Goal: Task Accomplishment & Management: Manage account settings

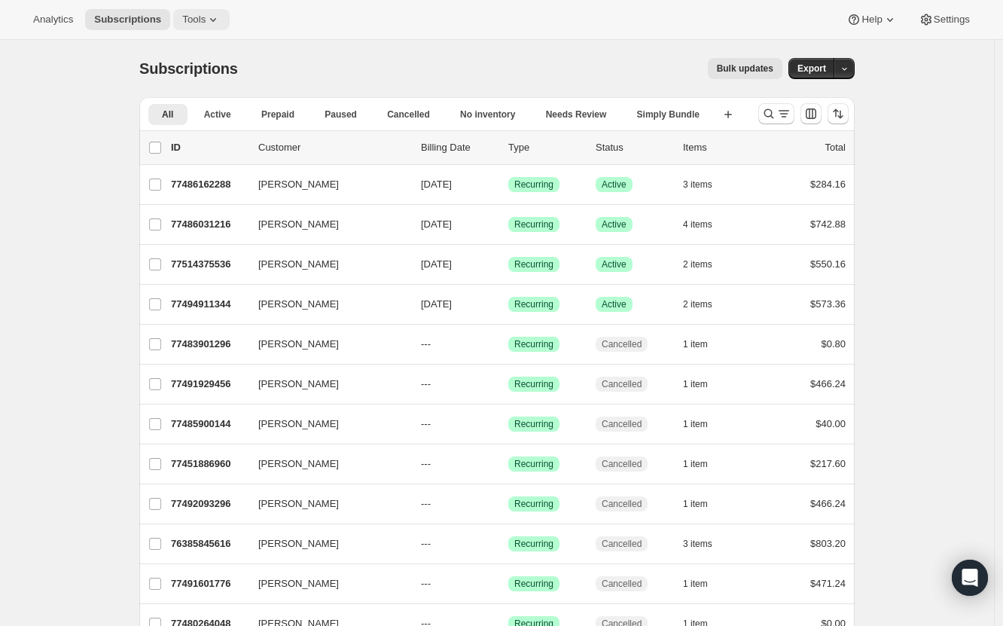
click at [186, 17] on span "Tools" at bounding box center [193, 20] width 23 height 12
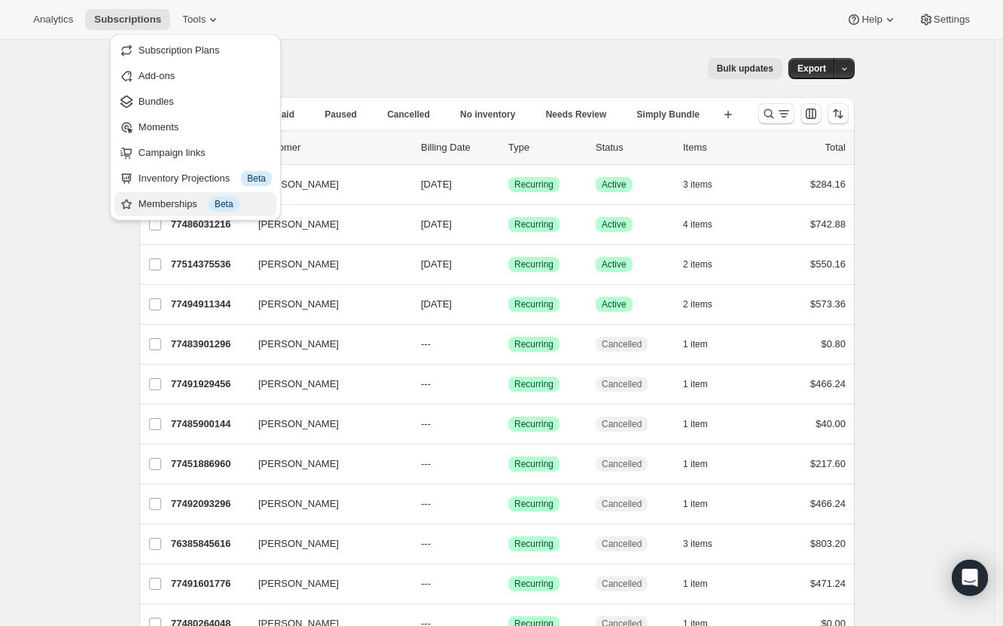
click at [190, 205] on div "Memberships Info Beta" at bounding box center [205, 204] width 133 height 15
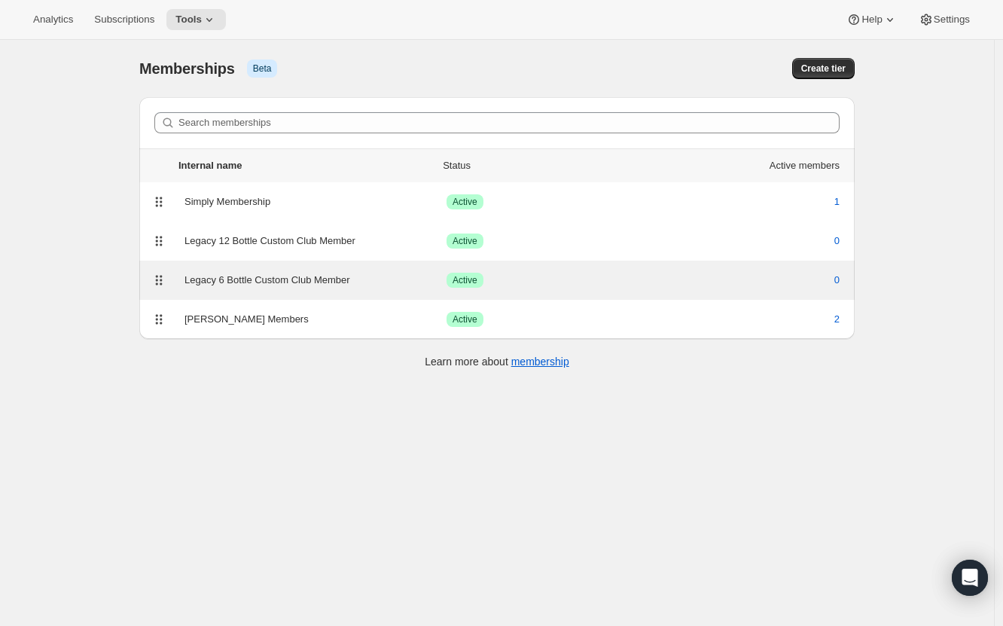
click at [246, 280] on div "Legacy 6 Bottle Custom Club Member" at bounding box center [316, 280] width 262 height 15
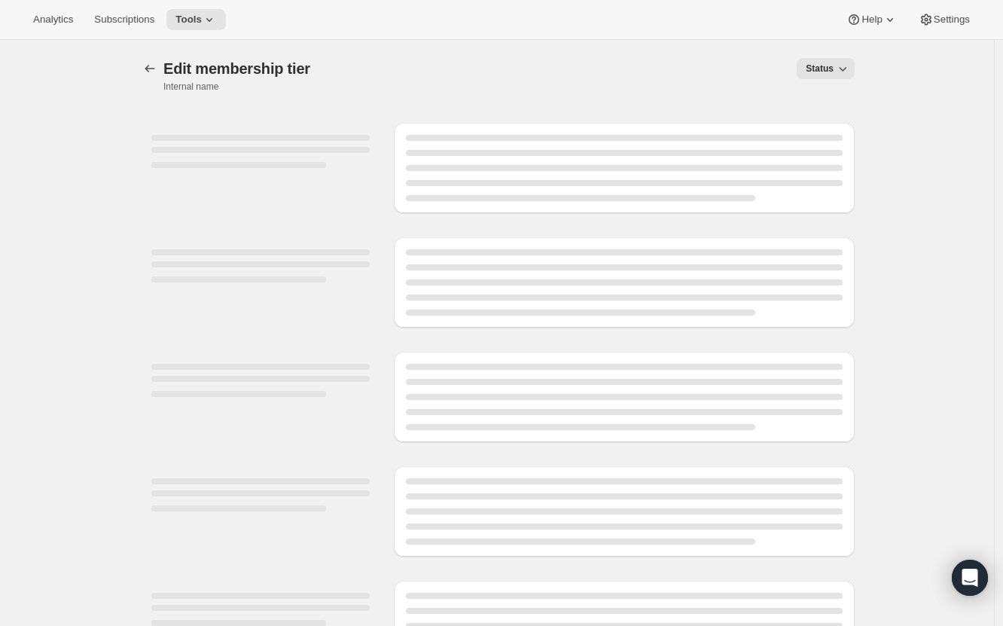
select select "products"
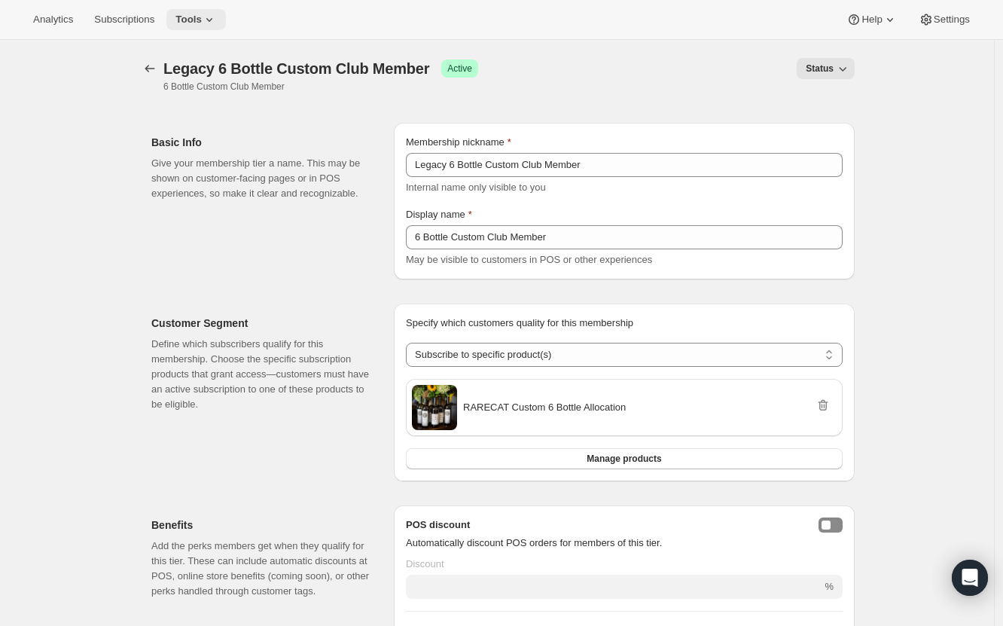
click at [217, 26] on button "Tools" at bounding box center [196, 19] width 60 height 21
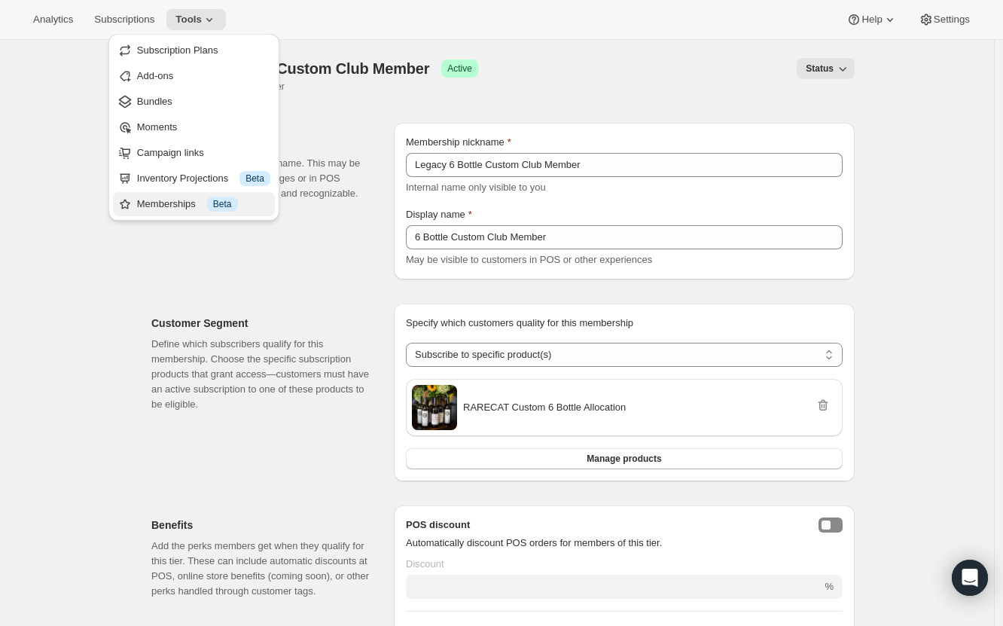
click at [179, 197] on div "Memberships Info Beta" at bounding box center [203, 204] width 133 height 15
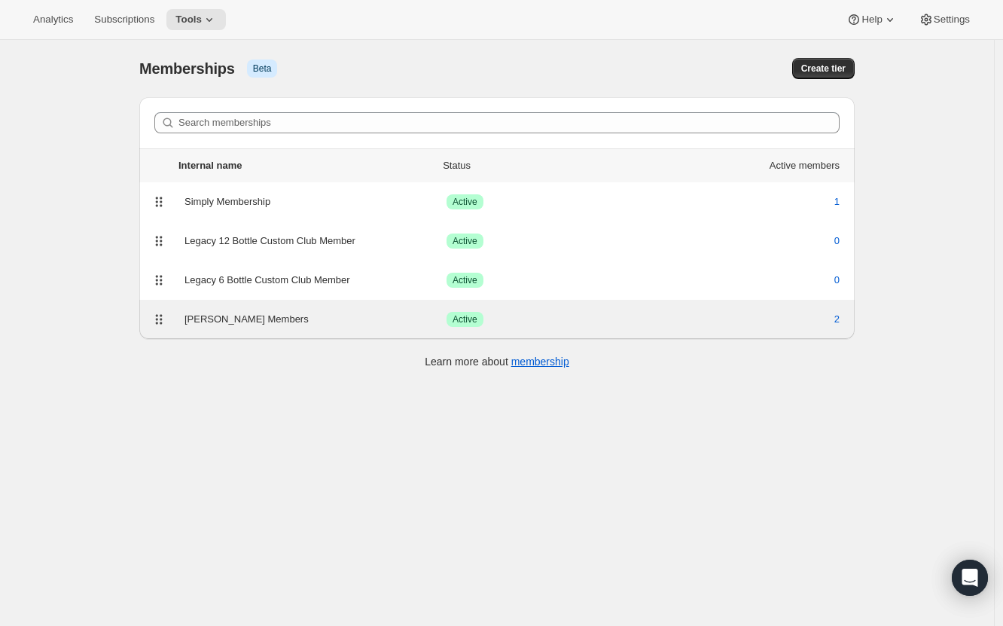
click at [250, 328] on div "[PERSON_NAME] Members Success Active 2" at bounding box center [497, 319] width 698 height 21
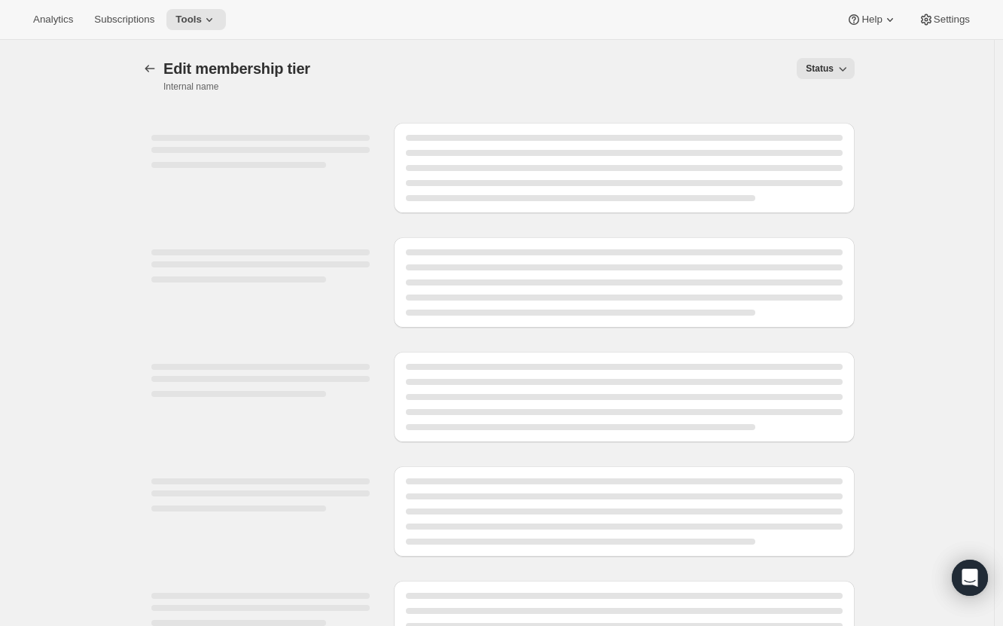
select select "variants"
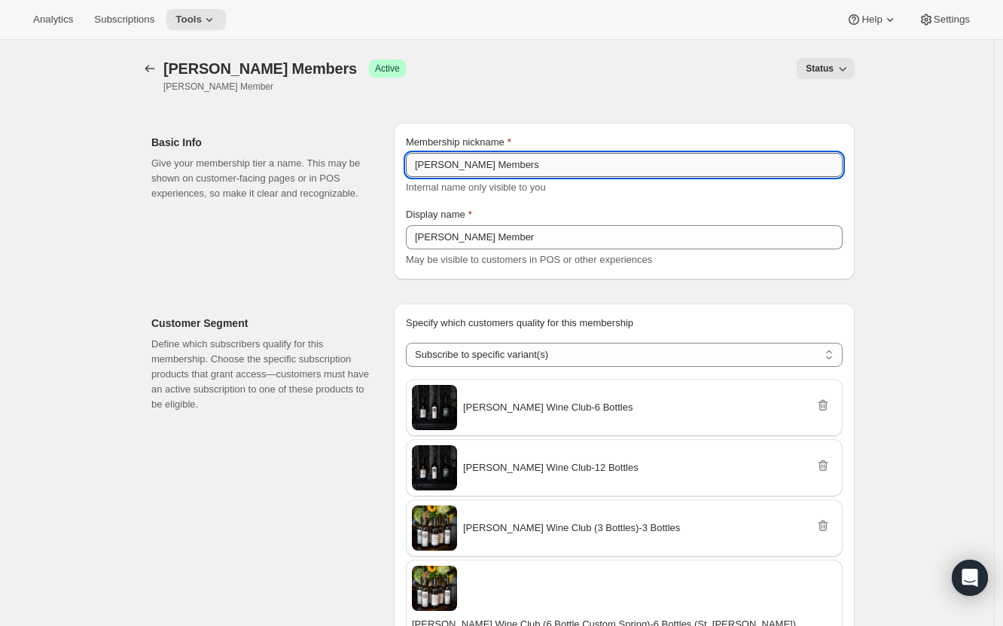
click at [522, 163] on input "[PERSON_NAME] Members" at bounding box center [624, 165] width 437 height 24
type input "[PERSON_NAME] Member"
click at [556, 34] on div "Analytics Subscriptions Tools Help Settings" at bounding box center [501, 20] width 1003 height 40
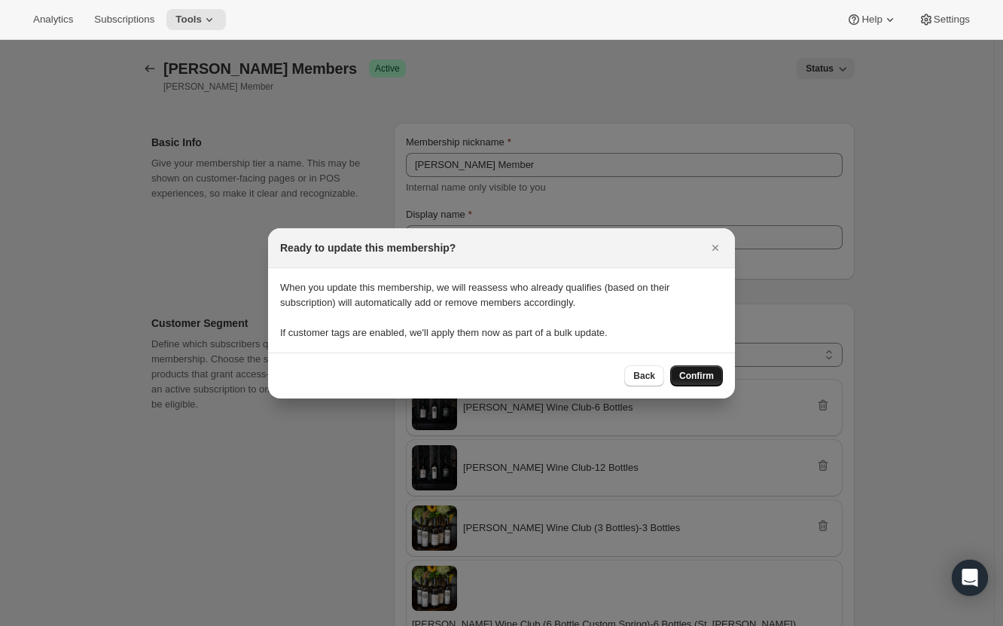
click at [706, 368] on button "Confirm" at bounding box center [696, 375] width 53 height 21
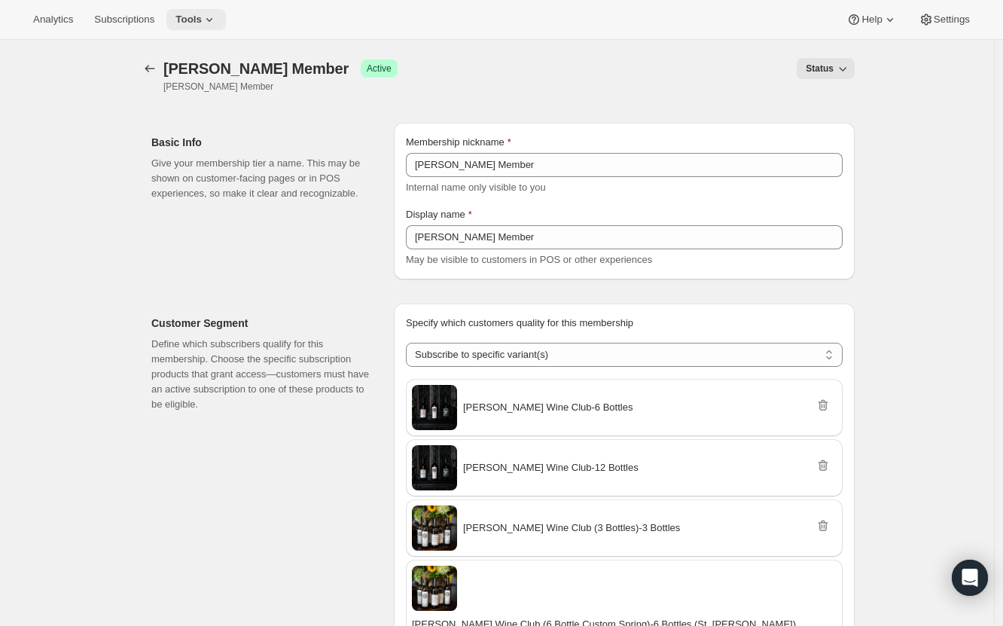
click at [209, 23] on icon at bounding box center [209, 19] width 15 height 15
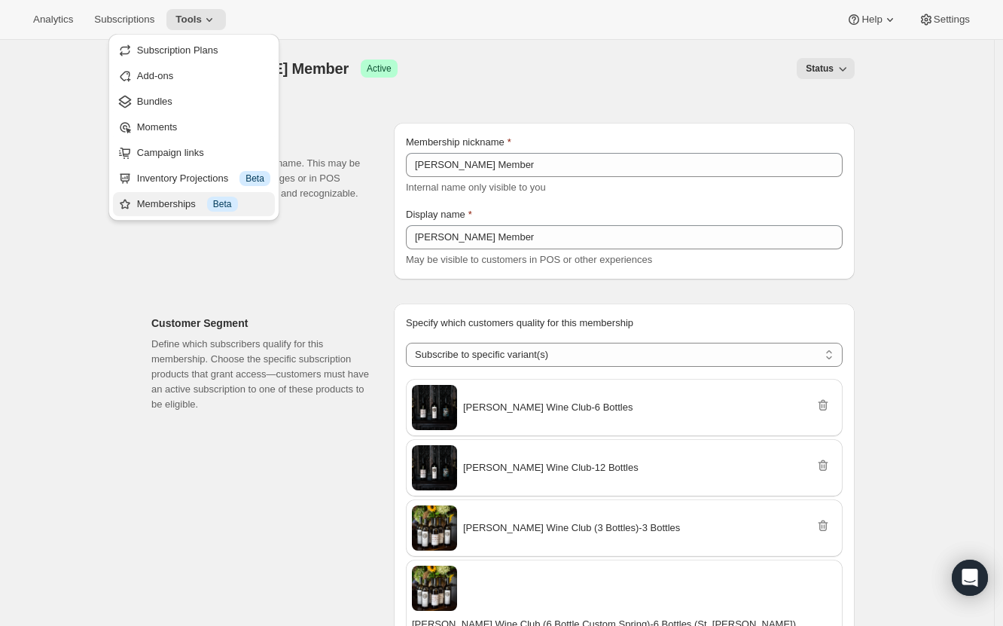
click at [184, 204] on div "Memberships Info Beta" at bounding box center [203, 204] width 133 height 15
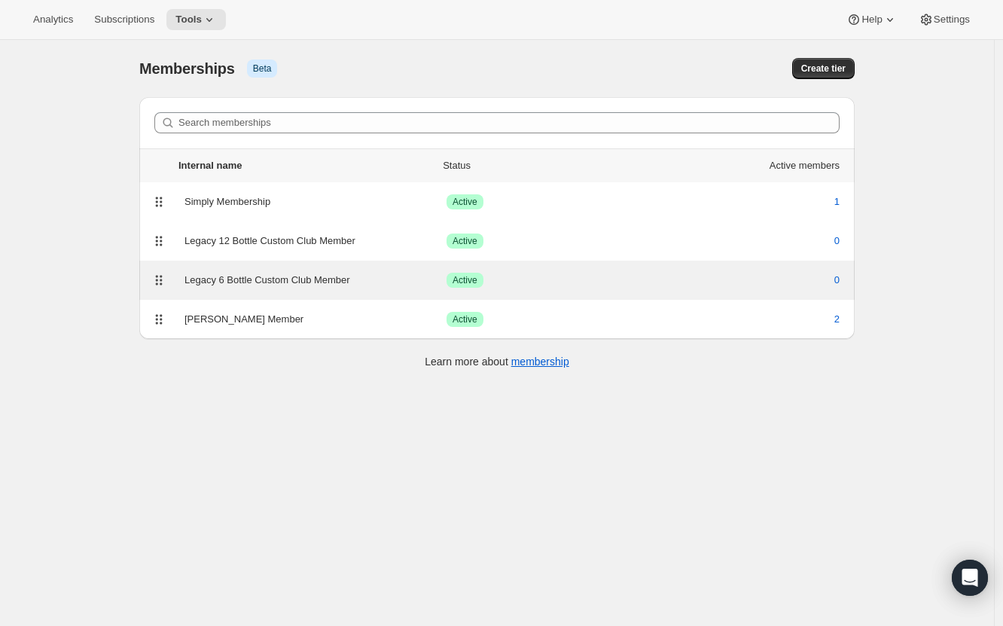
click at [255, 279] on div "Legacy 6 Bottle Custom Club Member" at bounding box center [316, 280] width 262 height 15
select select "products"
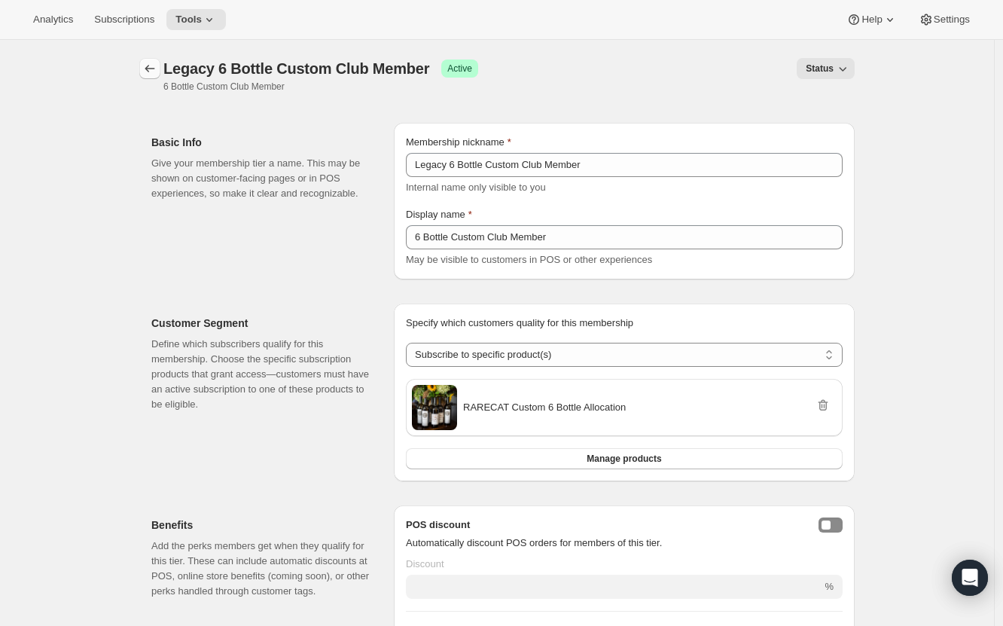
click at [157, 69] on icon "Memberships" at bounding box center [149, 68] width 15 height 15
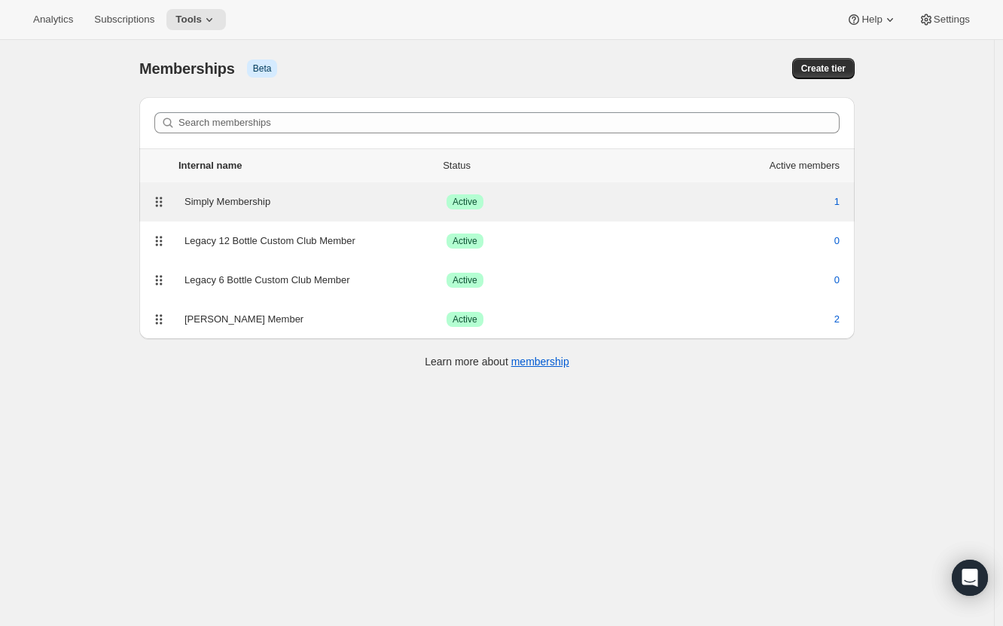
click at [302, 208] on div "Simply Membership" at bounding box center [316, 201] width 262 height 15
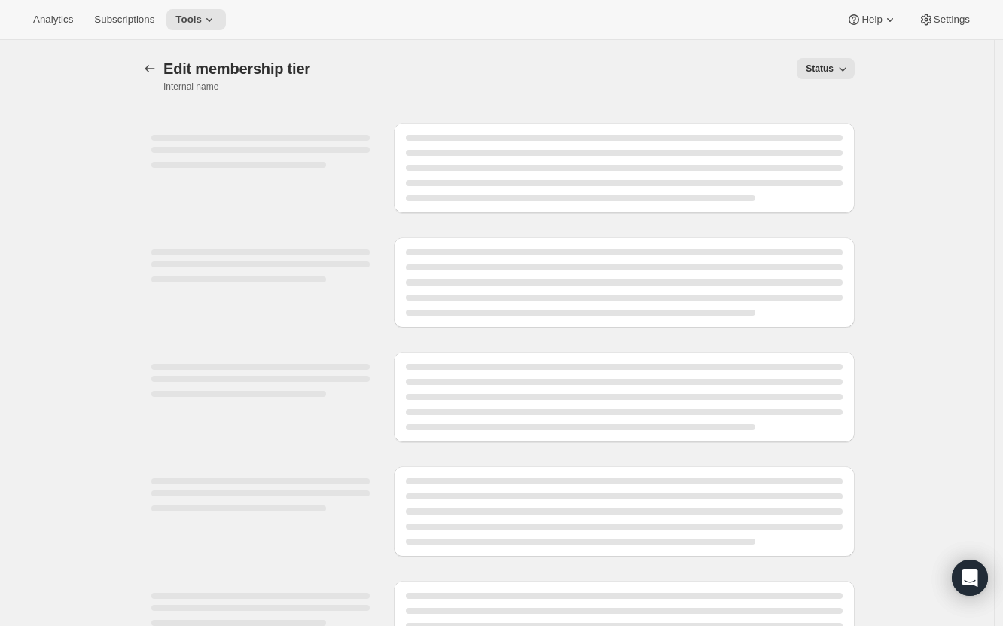
select select "products"
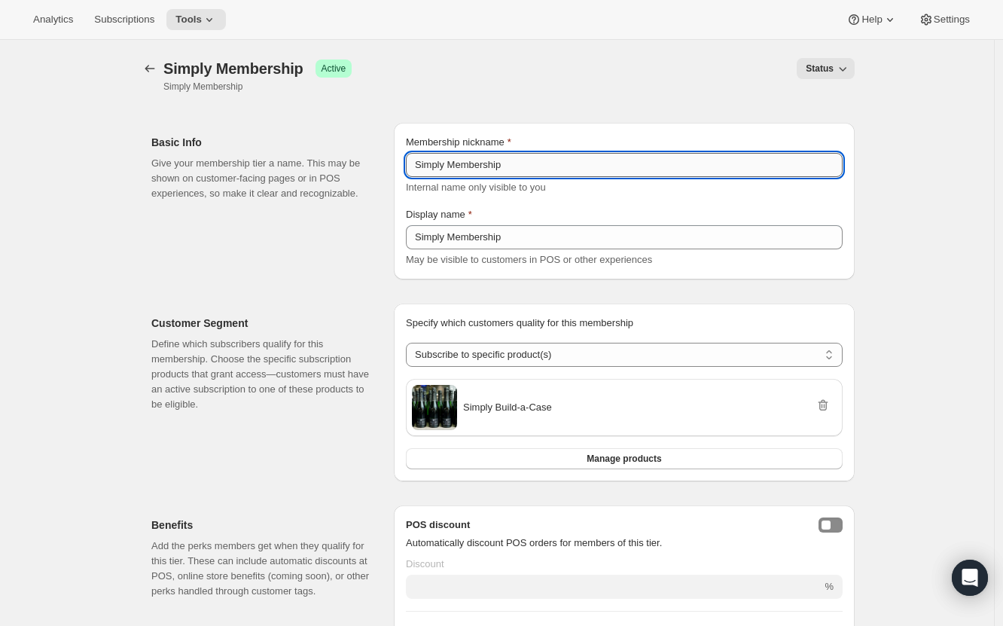
drag, startPoint x: 487, startPoint y: 166, endPoint x: 570, endPoint y: 163, distance: 83.7
click at [570, 163] on input "Simply Membership" at bounding box center [624, 165] width 437 height 24
type input "Simply Member"
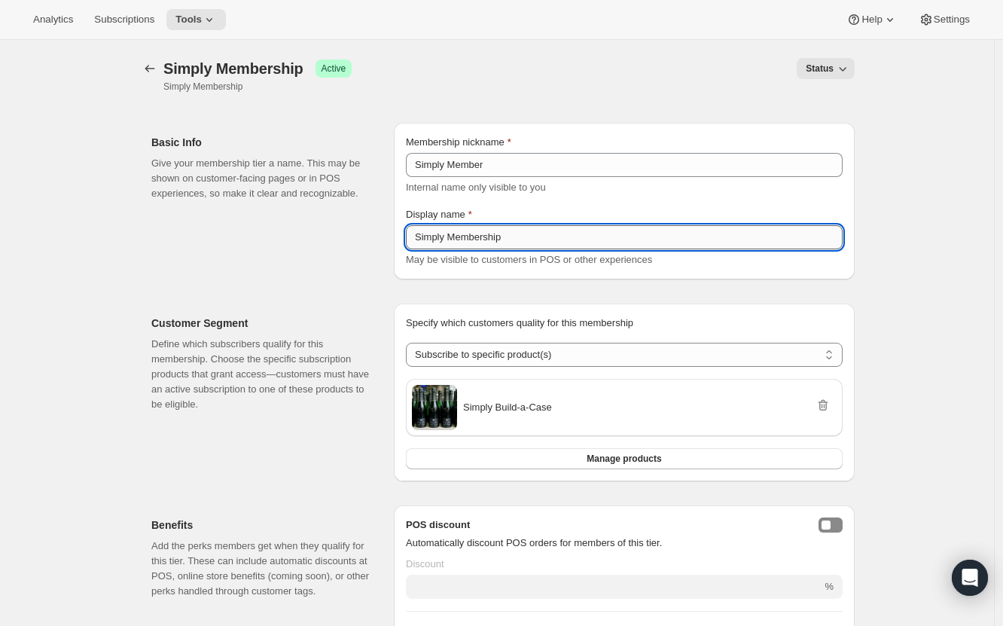
drag, startPoint x: 517, startPoint y: 240, endPoint x: 485, endPoint y: 240, distance: 32.4
click at [485, 240] on input "Simply Membership" at bounding box center [624, 237] width 437 height 24
drag, startPoint x: 486, startPoint y: 240, endPoint x: 505, endPoint y: 240, distance: 19.6
click at [505, 240] on input "Simply Membership" at bounding box center [624, 237] width 437 height 24
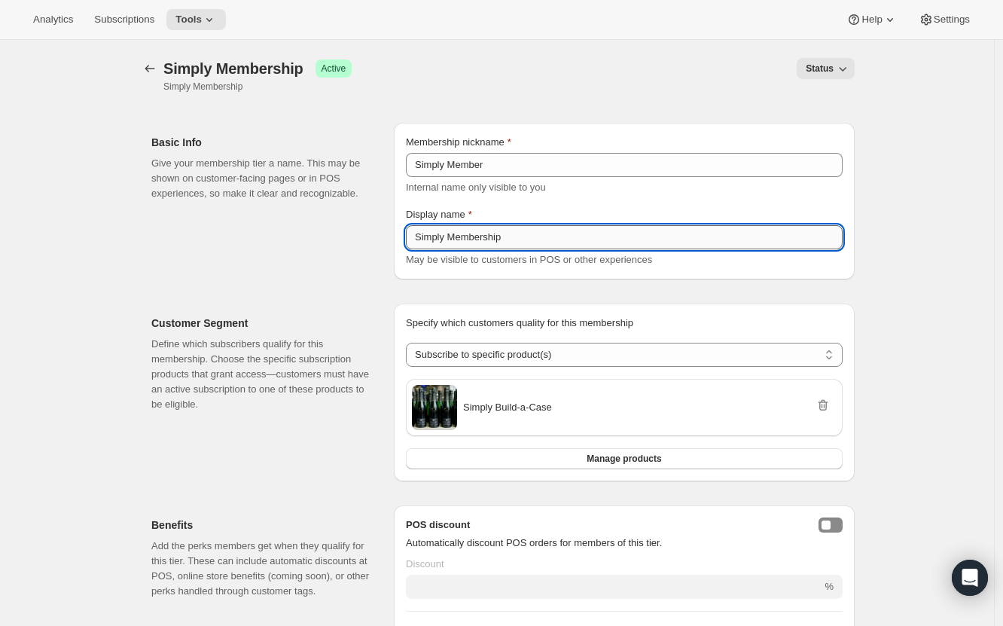
type input "Simply Member"
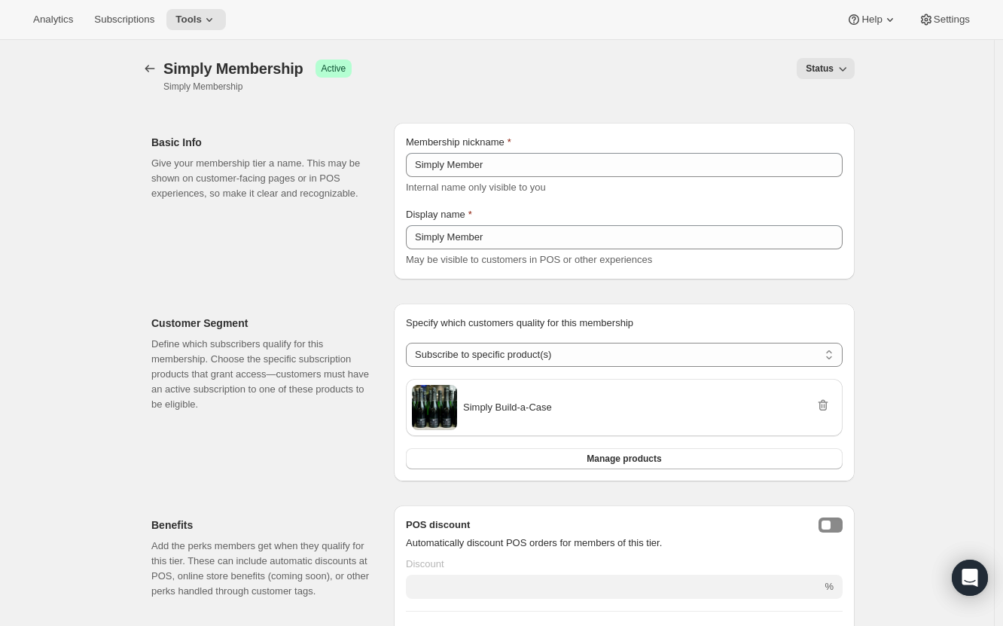
click at [610, 93] on div "[object Object]. This page is ready Simply Membership Success Active Simply Mem…" at bounding box center [497, 75] width 716 height 71
click at [212, 23] on button "Tools" at bounding box center [196, 19] width 60 height 21
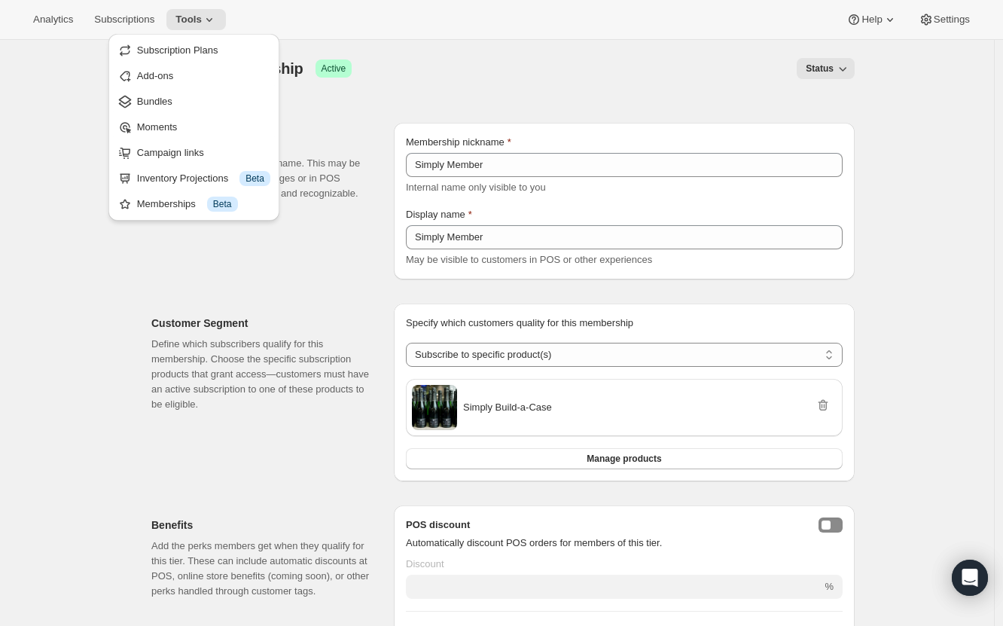
click at [424, 96] on div "[object Object]. This page is ready Simply Membership Success Active Simply Mem…" at bounding box center [497, 75] width 716 height 71
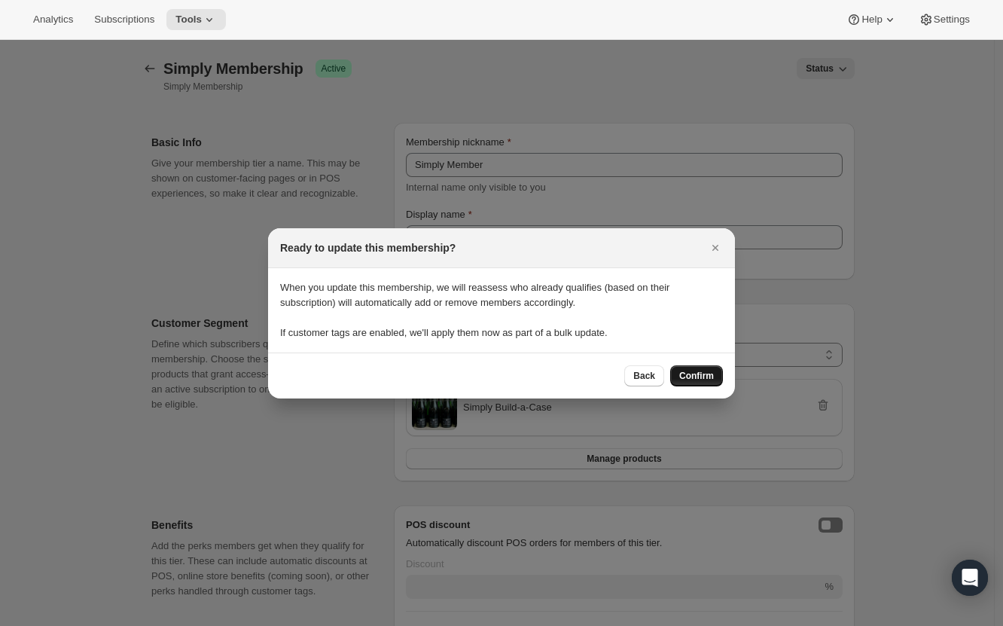
click at [688, 374] on span "Confirm" at bounding box center [696, 376] width 35 height 12
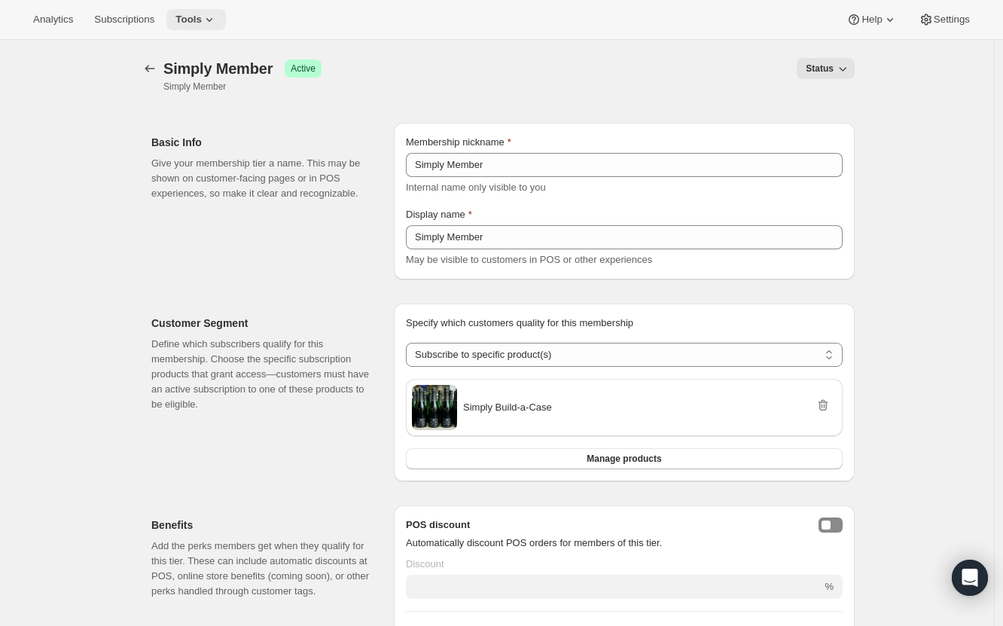
click at [207, 23] on icon at bounding box center [209, 19] width 15 height 15
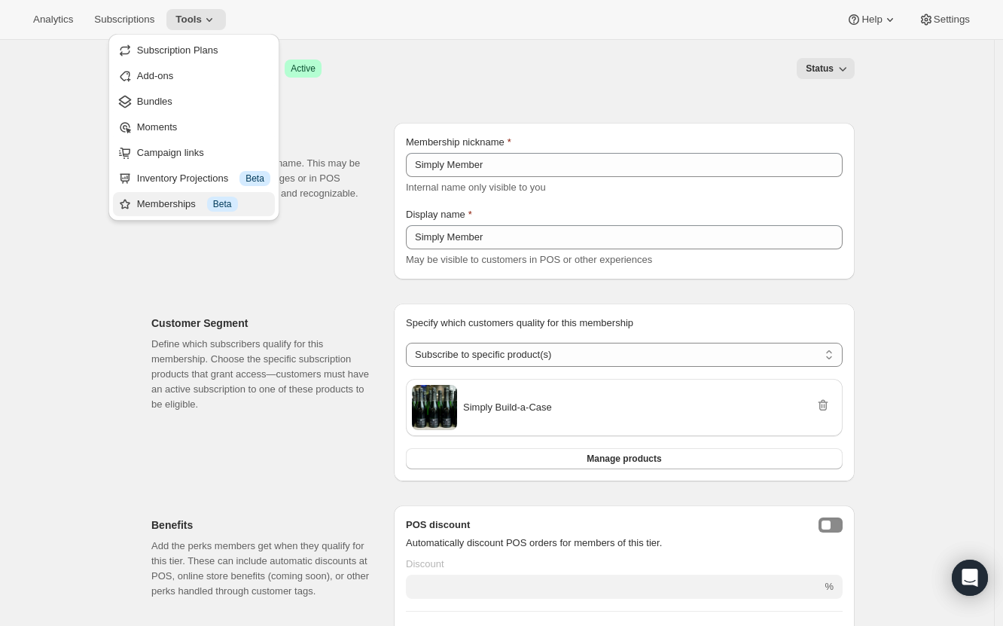
click at [209, 197] on div "Info Beta" at bounding box center [222, 204] width 31 height 15
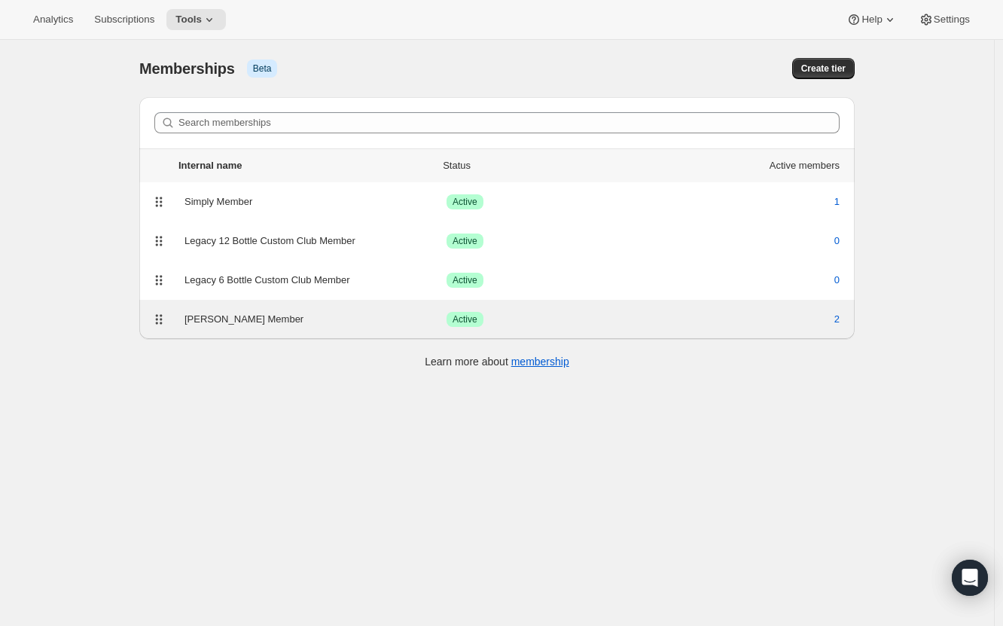
click at [260, 332] on div "[PERSON_NAME] Member Success Active 2" at bounding box center [497, 319] width 716 height 39
select select "variants"
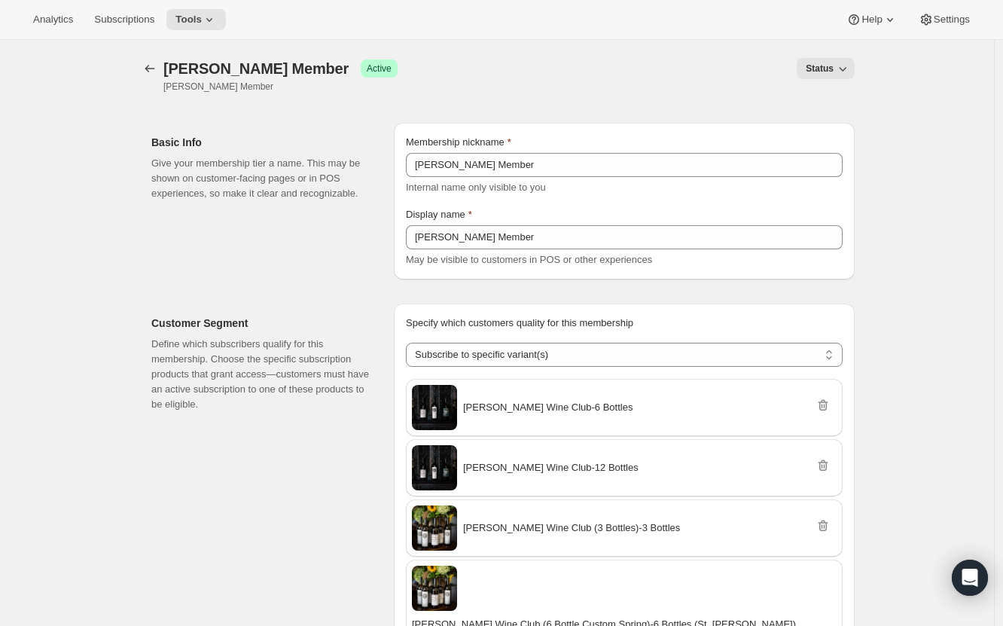
click at [833, 71] on span "Status" at bounding box center [820, 69] width 28 height 12
click at [672, 61] on div "Status" at bounding box center [635, 68] width 439 height 21
click at [208, 17] on icon at bounding box center [209, 19] width 15 height 15
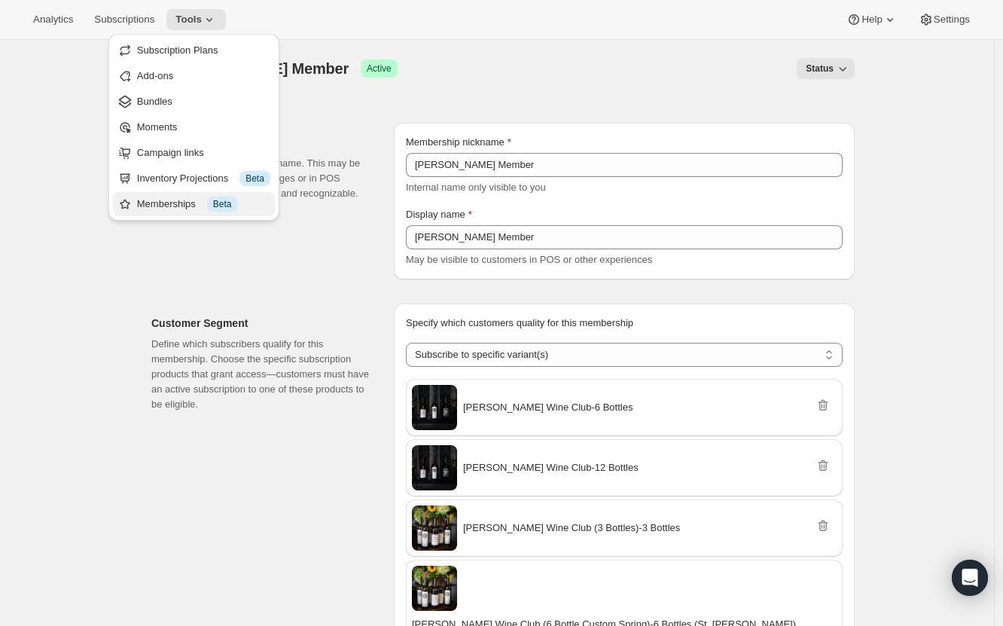
click at [182, 203] on div "Memberships Info Beta" at bounding box center [203, 204] width 133 height 15
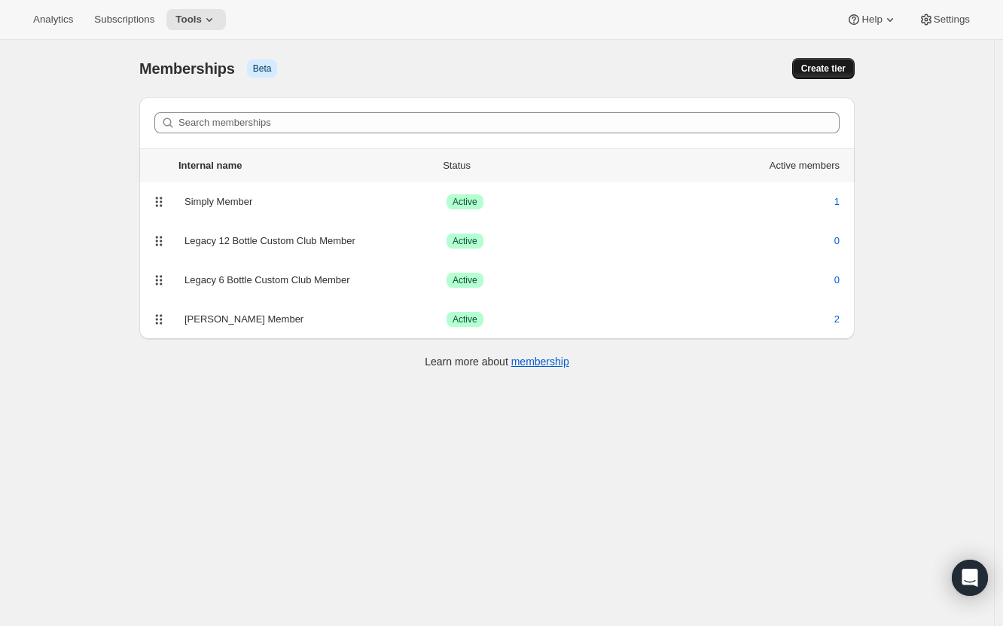
click at [815, 65] on span "Create tier" at bounding box center [823, 69] width 44 height 12
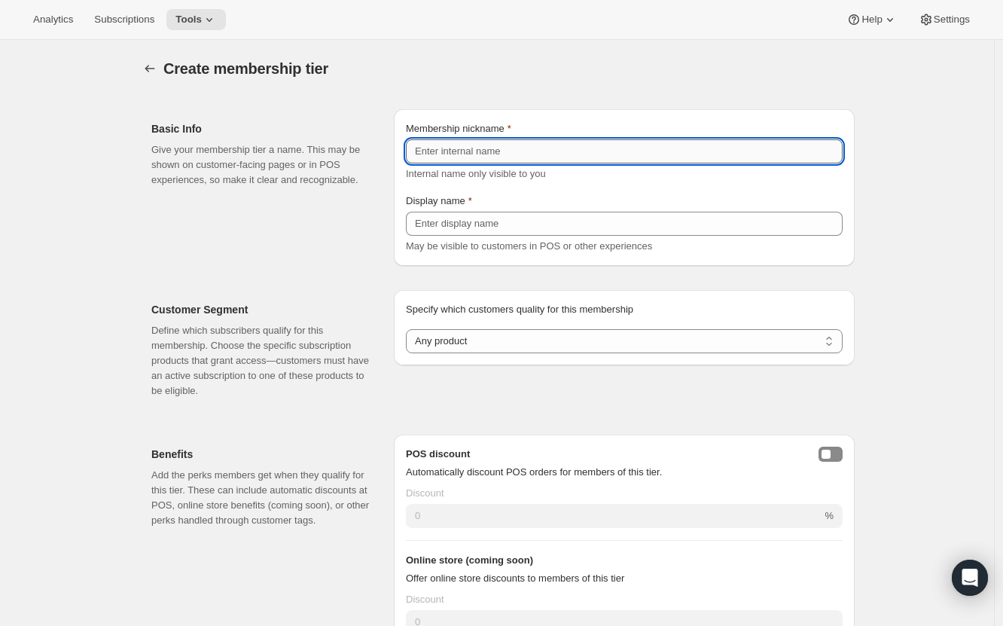
click at [490, 157] on input "Membership nickname" at bounding box center [624, 151] width 437 height 24
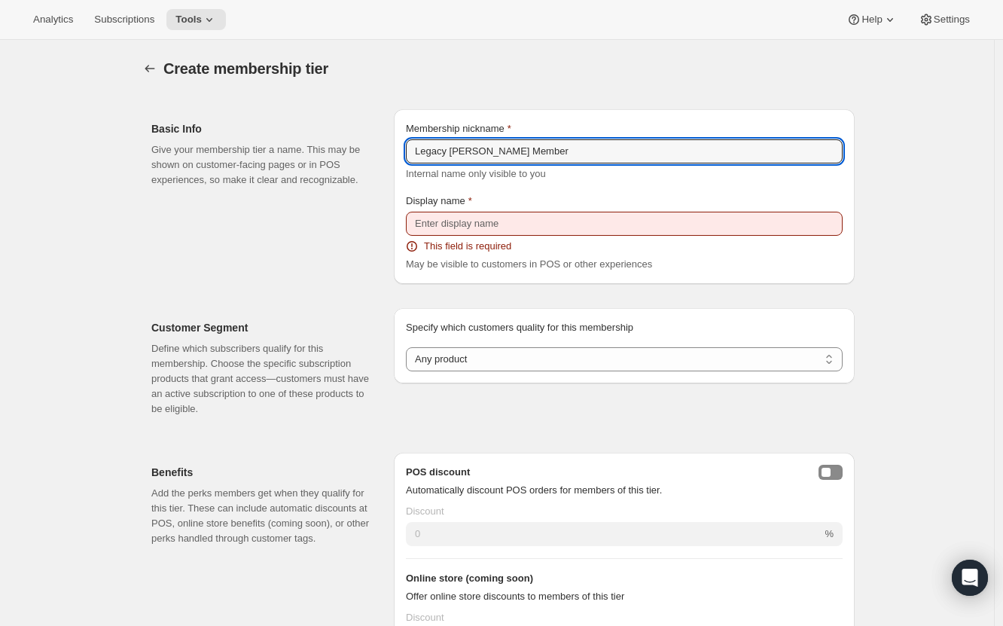
type input "Legacy [PERSON_NAME] Member"
click at [544, 69] on div "Create membership tier" at bounding box center [376, 68] width 426 height 21
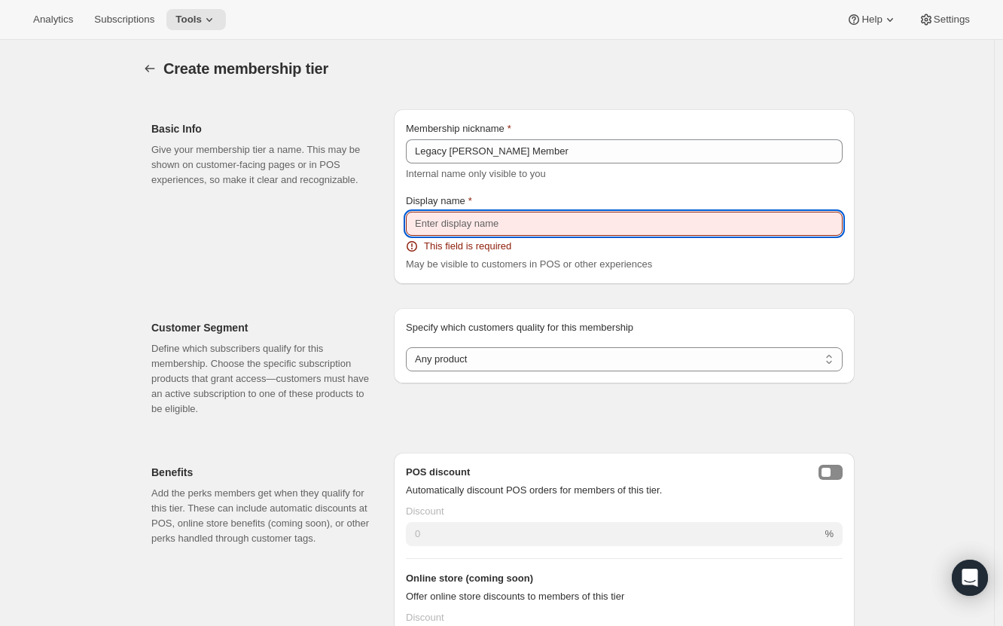
click at [492, 222] on input "Display name" at bounding box center [624, 224] width 437 height 24
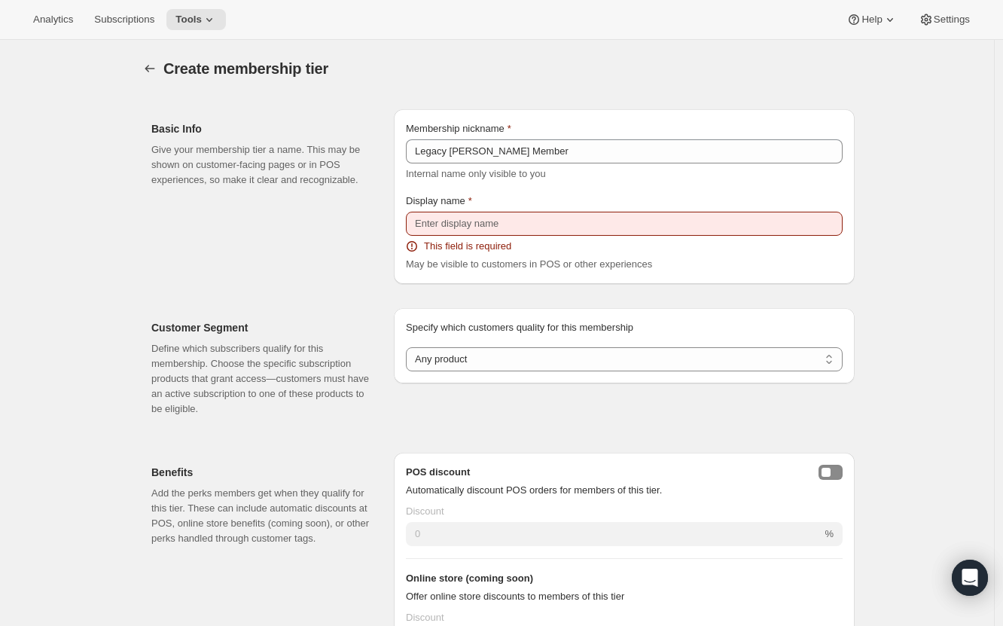
click at [530, 205] on div "Display name" at bounding box center [624, 201] width 437 height 15
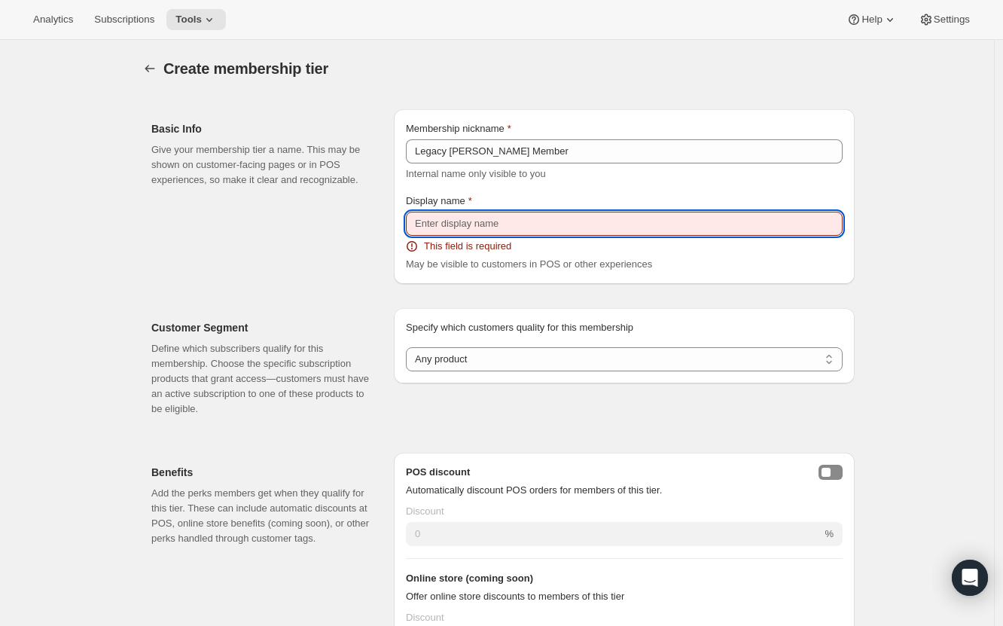
click at [530, 221] on input "Display name" at bounding box center [624, 224] width 437 height 24
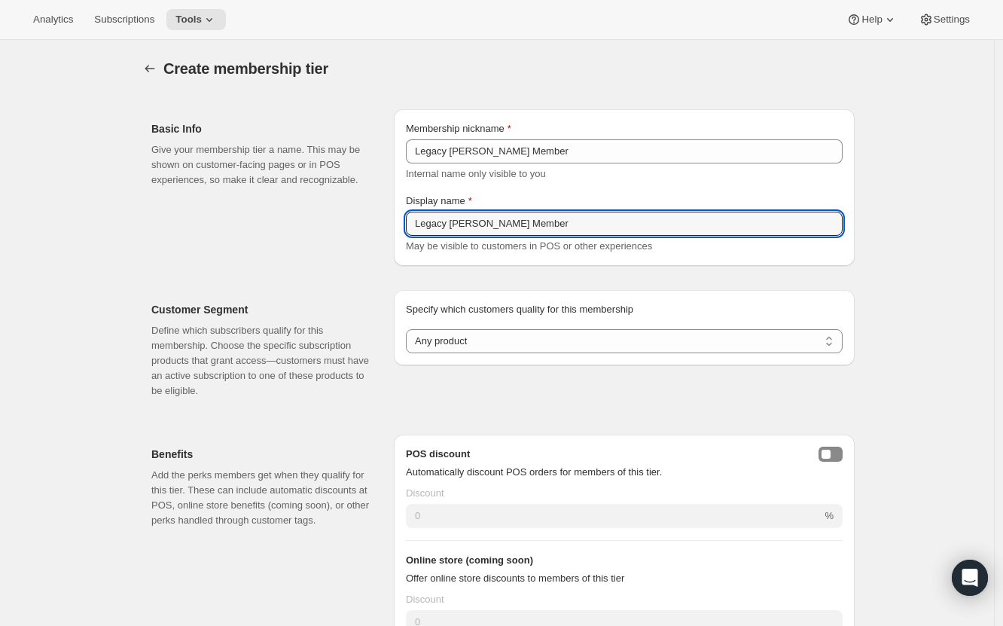
type input "Legacy [PERSON_NAME] Member"
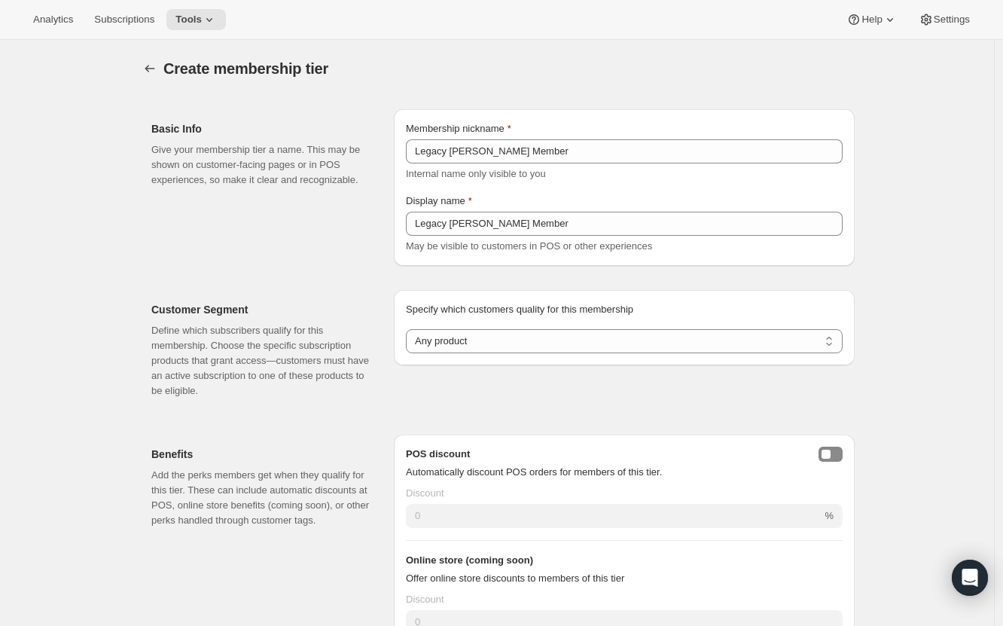
click at [544, 199] on div "Display name" at bounding box center [624, 201] width 437 height 15
click at [535, 347] on select "Any product Subscribe to specific product(s) Subscribe to specific variant(s)" at bounding box center [624, 341] width 437 height 24
select select "variants"
click at [410, 329] on select "Any product Subscribe to specific product(s) Subscribe to specific variant(s)" at bounding box center [624, 341] width 437 height 24
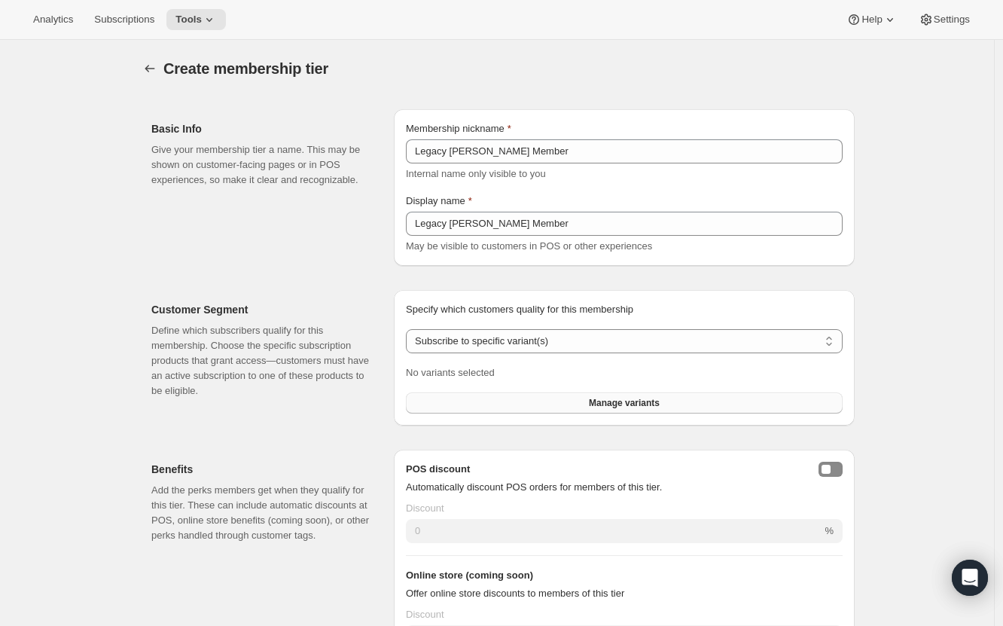
click at [543, 408] on button "Manage variants" at bounding box center [624, 402] width 437 height 21
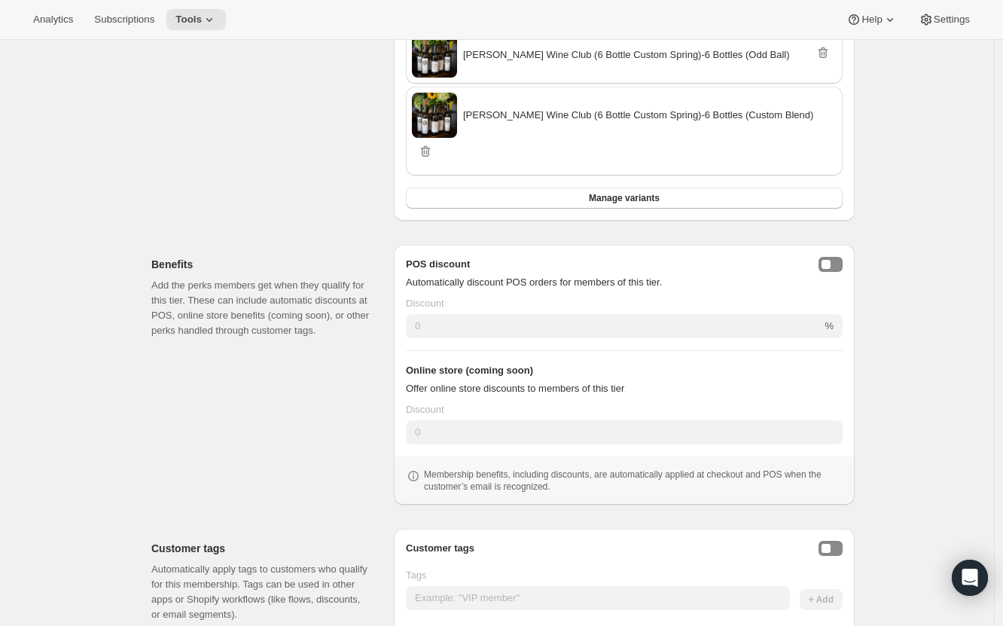
scroll to position [767, 0]
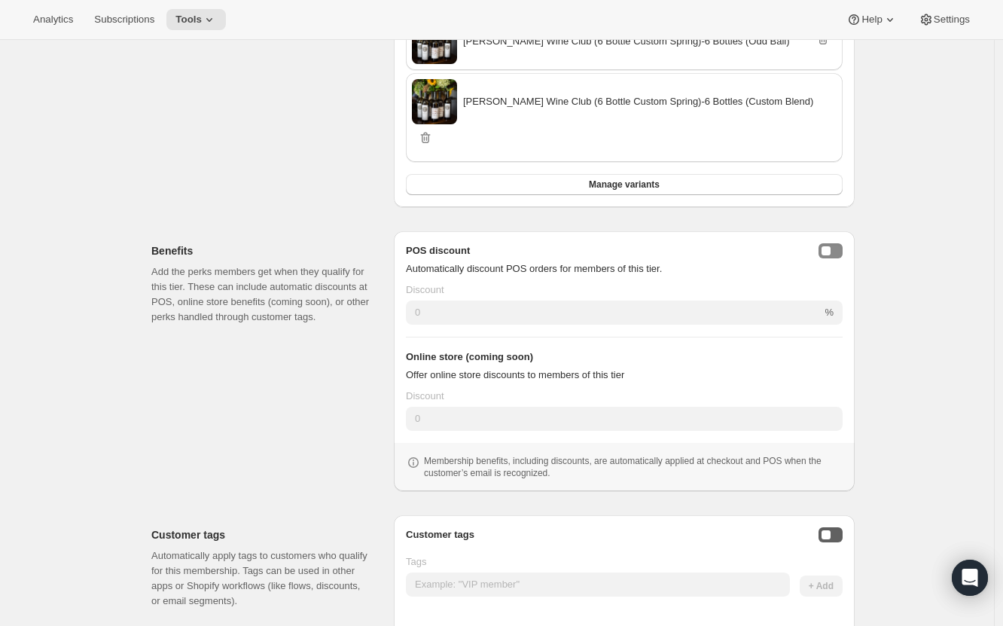
click at [827, 530] on div "Enable customer tags" at bounding box center [826, 534] width 9 height 9
click at [673, 527] on div "Customer tags Tags + Add Tags are retained if a customer still qualifies for an…" at bounding box center [624, 590] width 437 height 127
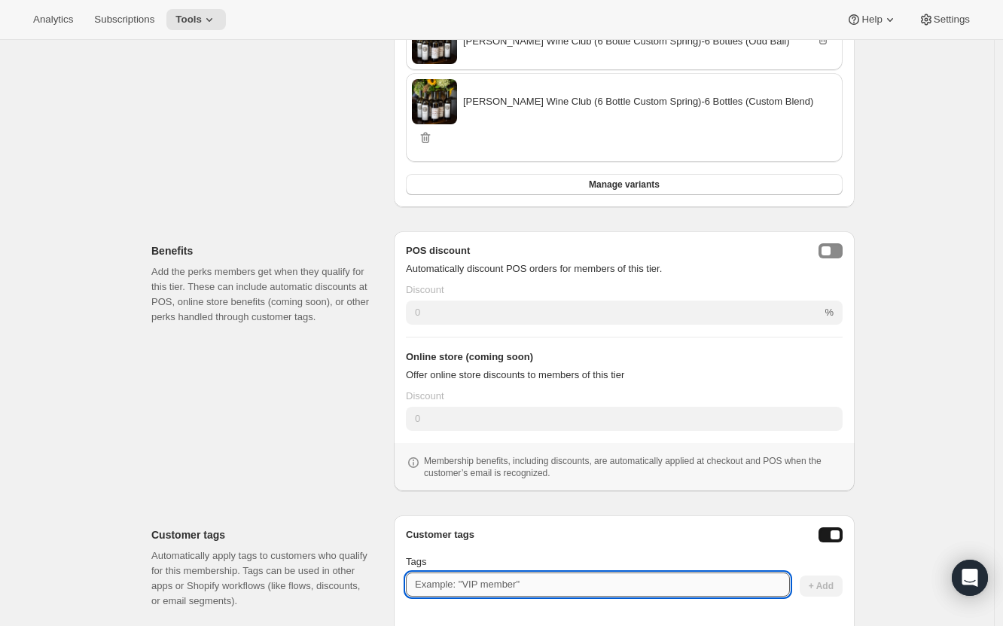
click at [688, 572] on input "Tags" at bounding box center [598, 584] width 384 height 24
type input "Legacy Member"
click at [834, 580] on span "+ Add" at bounding box center [821, 586] width 25 height 12
click at [603, 572] on input "Tags" at bounding box center [598, 584] width 384 height 24
type input "[PERSON_NAME] Member"
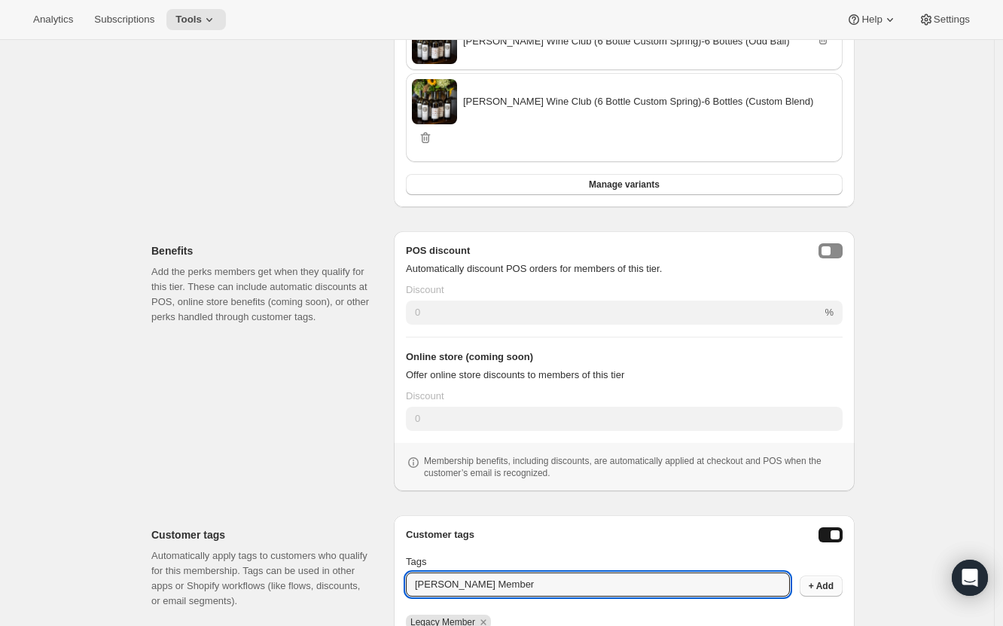
click at [819, 575] on button "+ Add" at bounding box center [821, 585] width 43 height 21
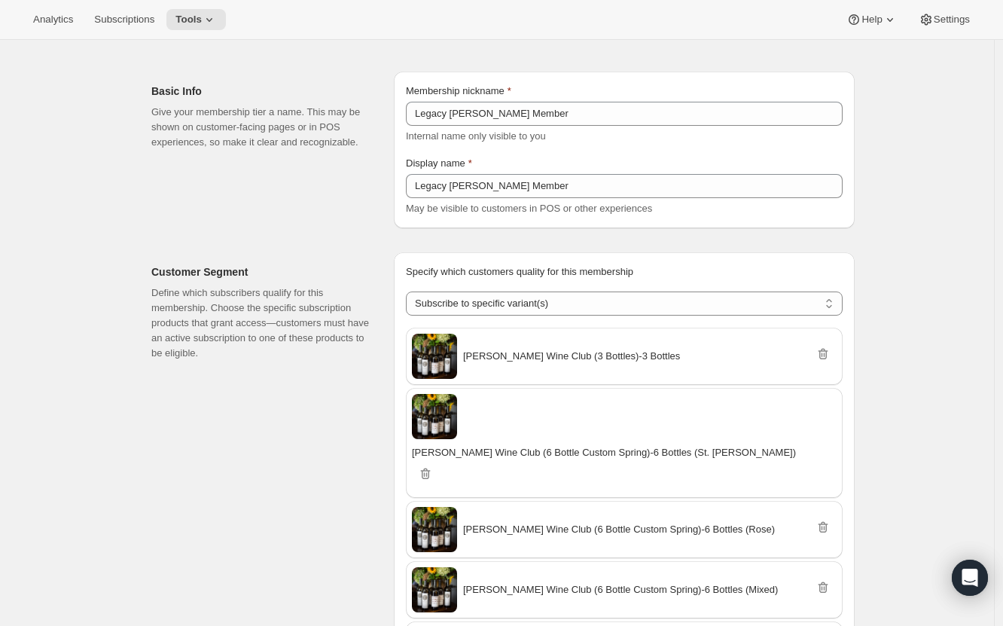
scroll to position [29, 0]
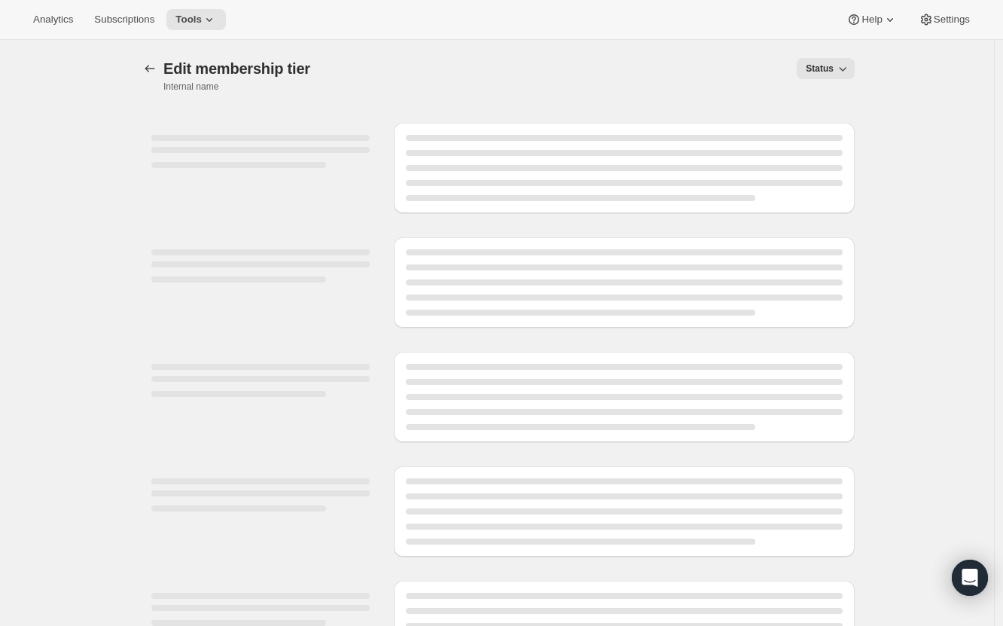
select select "variants"
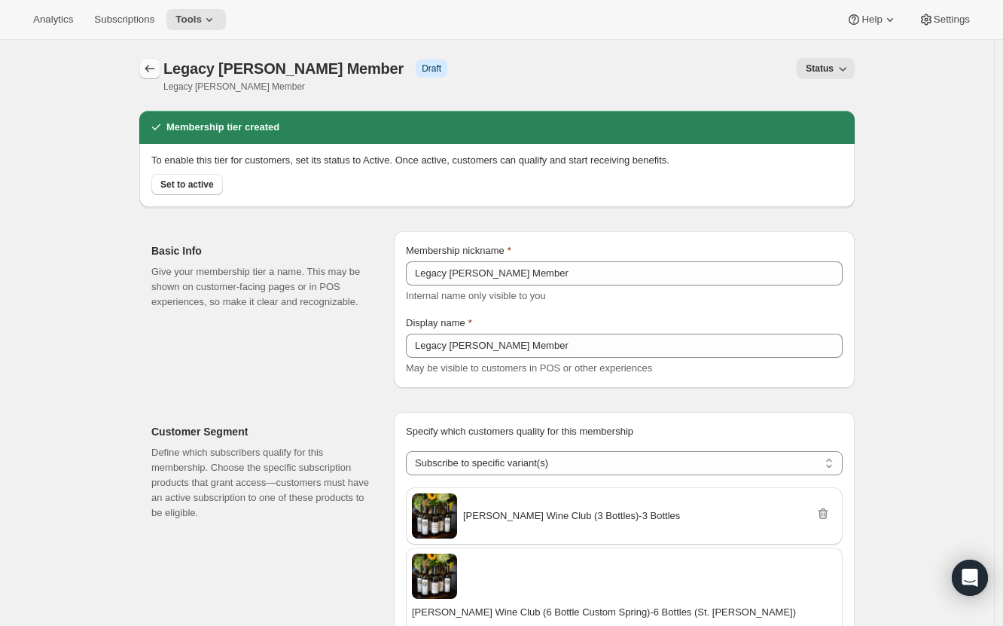
click at [148, 69] on icon "Memberships" at bounding box center [149, 68] width 15 height 15
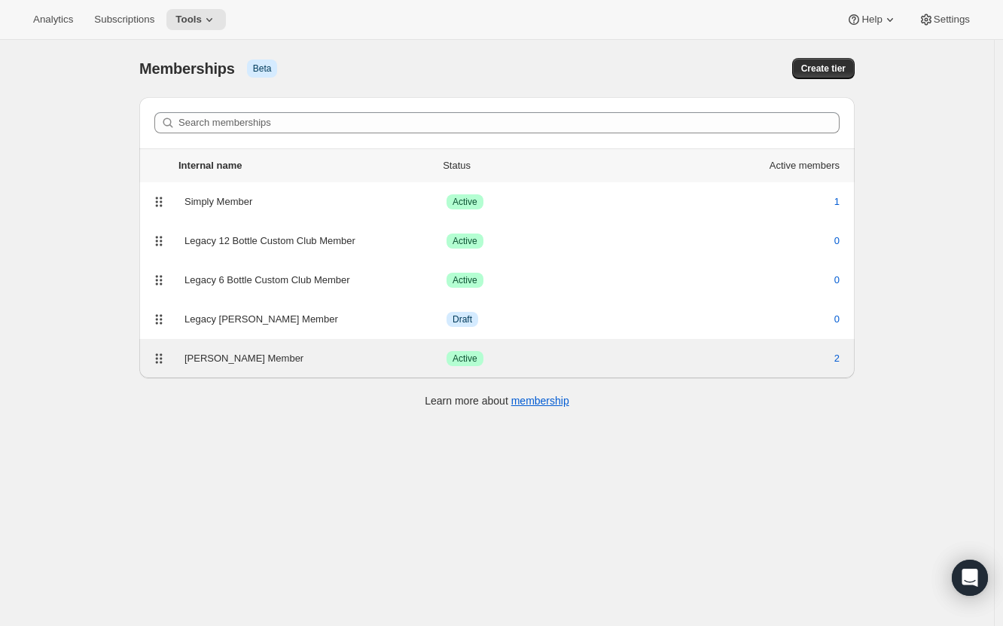
click at [286, 348] on div "[PERSON_NAME] Member Success Active 2" at bounding box center [497, 358] width 698 height 21
select select "variants"
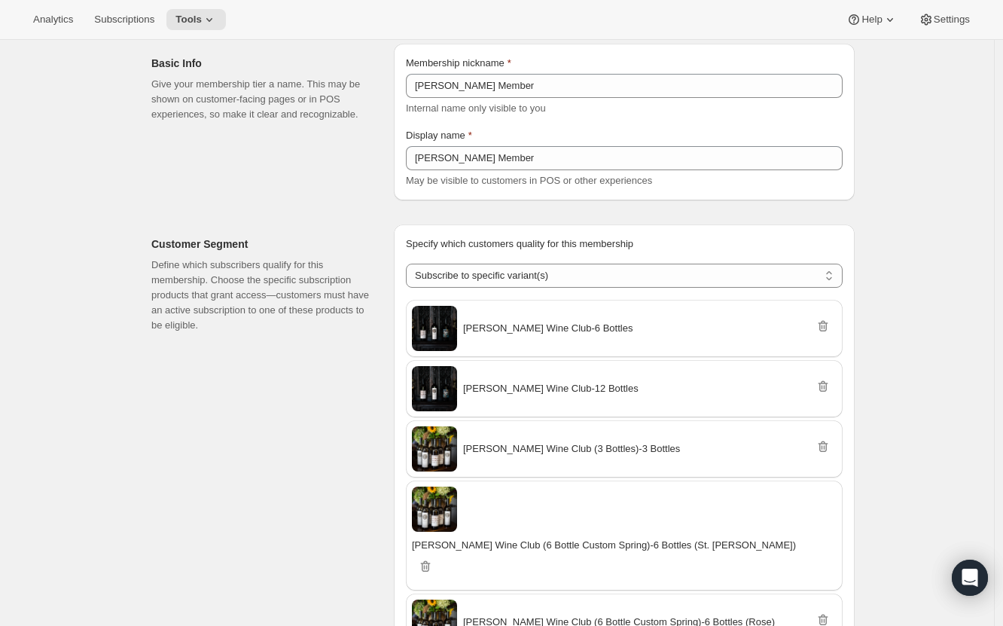
scroll to position [84, 0]
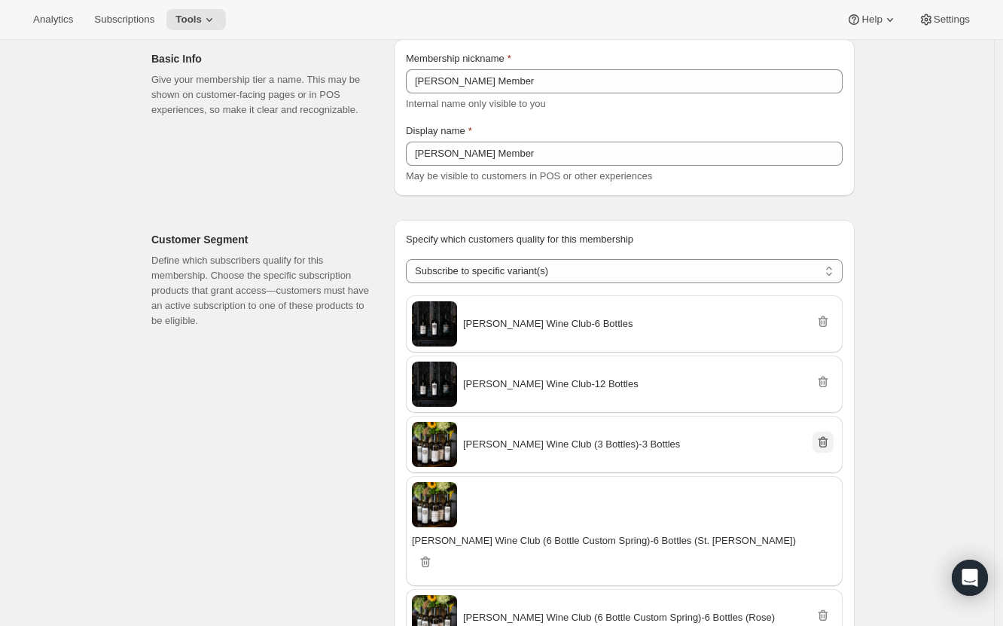
click at [831, 438] on icon "Remove" at bounding box center [823, 442] width 15 height 15
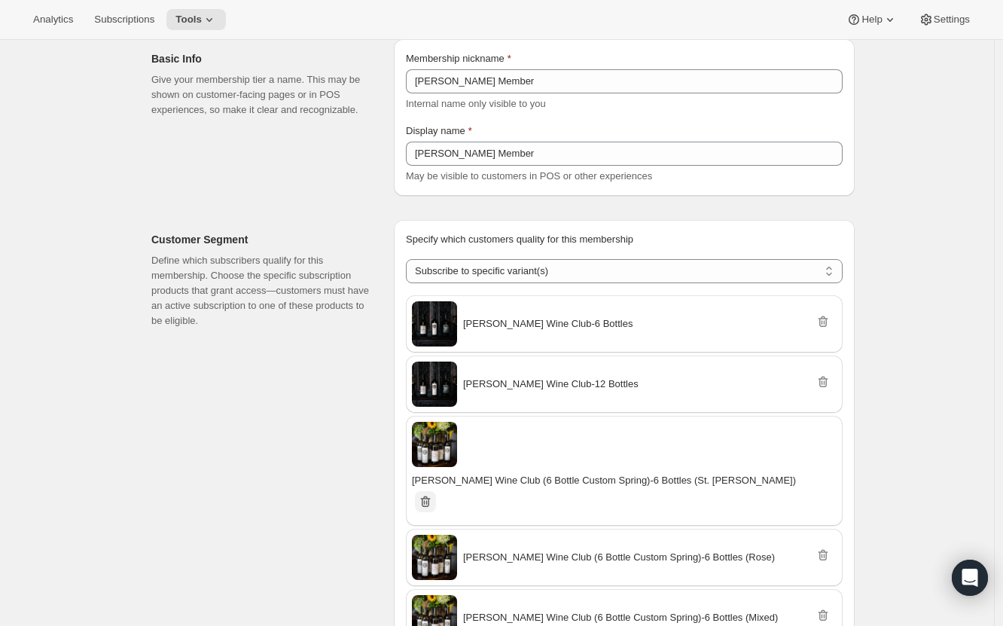
click at [426, 500] on icon "Remove" at bounding box center [425, 502] width 2 height 5
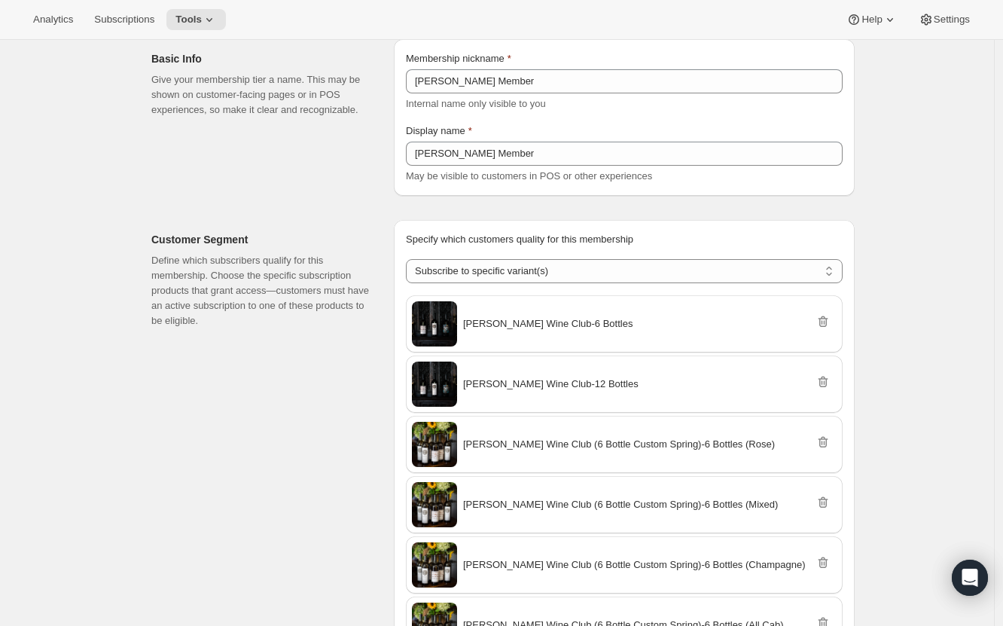
click at [823, 444] on icon "Remove" at bounding box center [823, 443] width 2 height 5
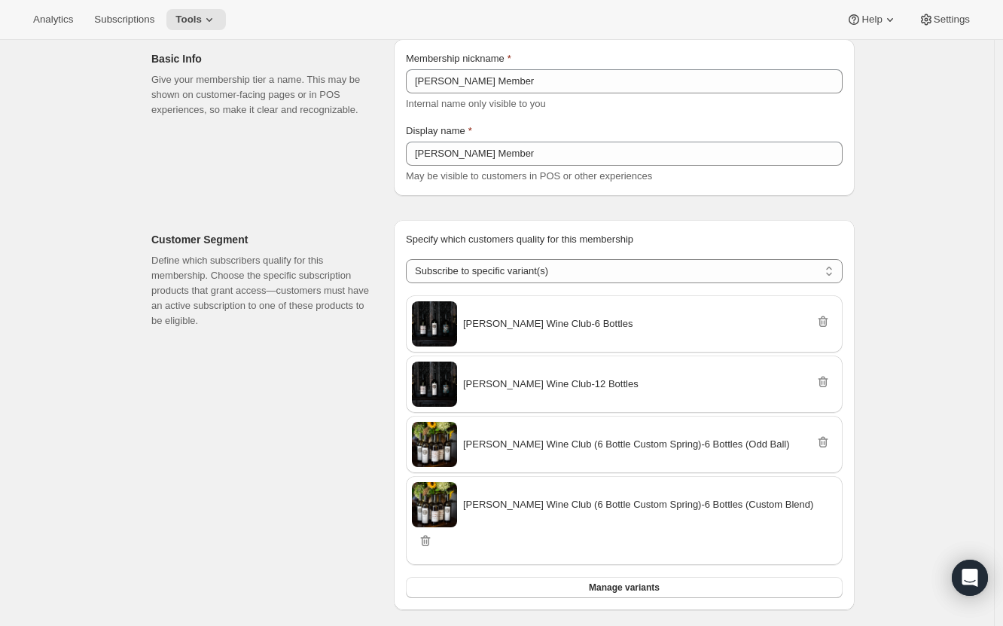
click at [823, 444] on icon "Remove" at bounding box center [823, 443] width 2 height 5
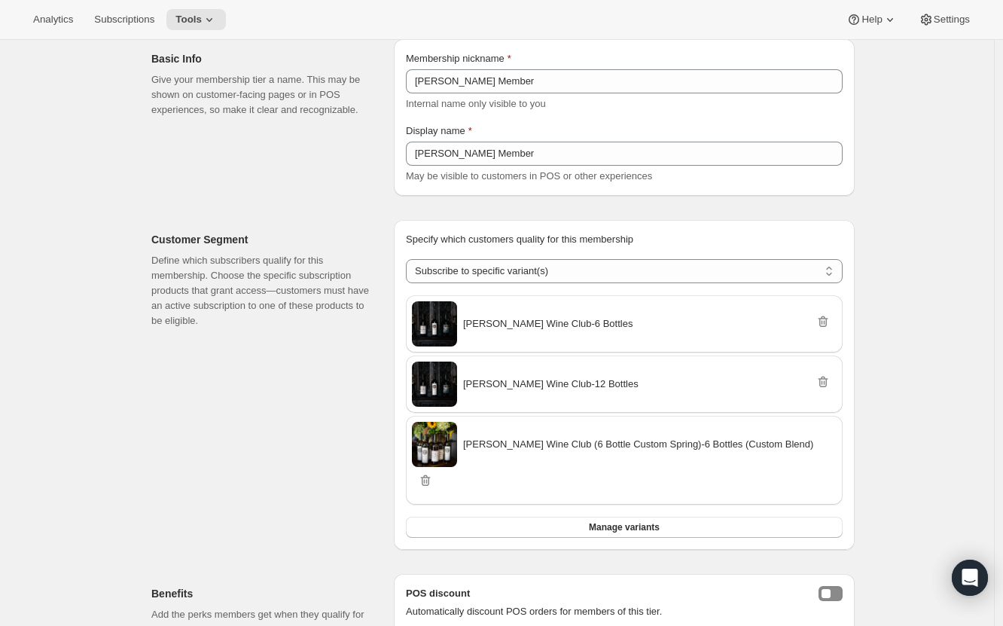
click at [426, 479] on icon "Remove" at bounding box center [425, 481] width 2 height 5
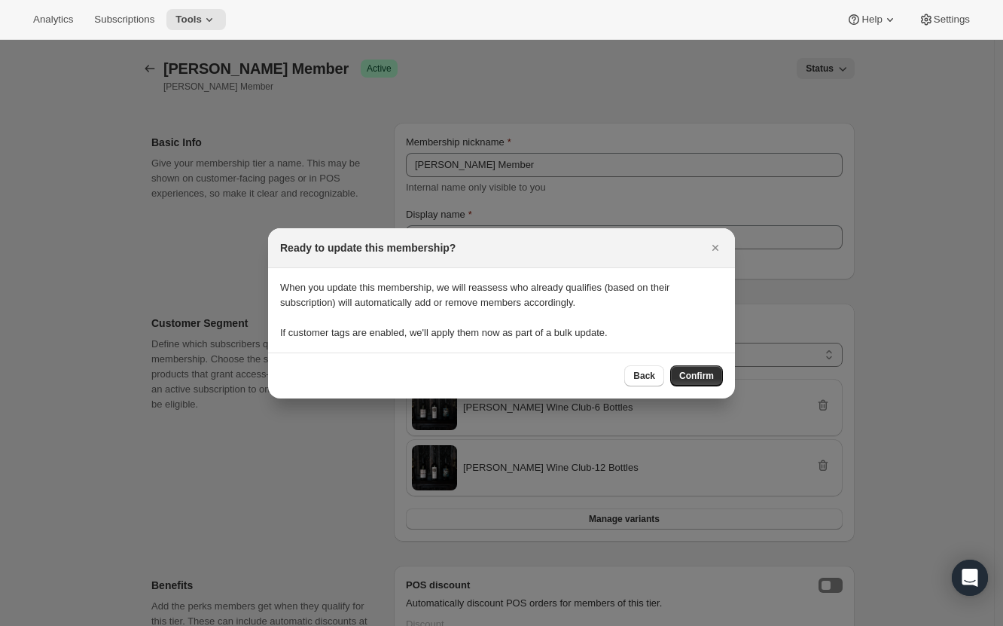
scroll to position [479, 0]
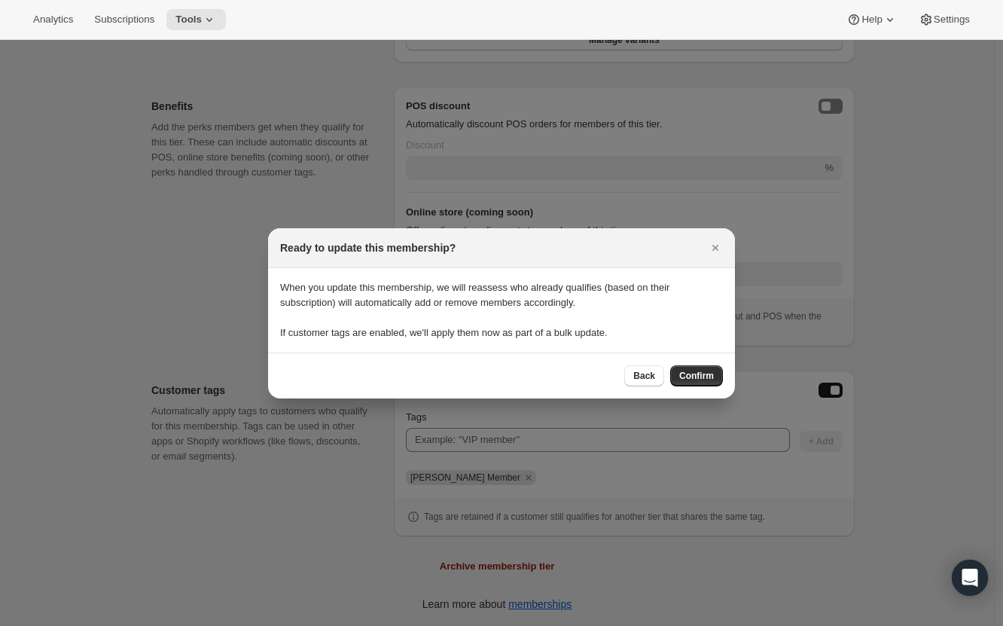
click at [691, 392] on div "Back Confirm" at bounding box center [501, 376] width 467 height 46
click at [698, 377] on span "Confirm" at bounding box center [696, 376] width 35 height 12
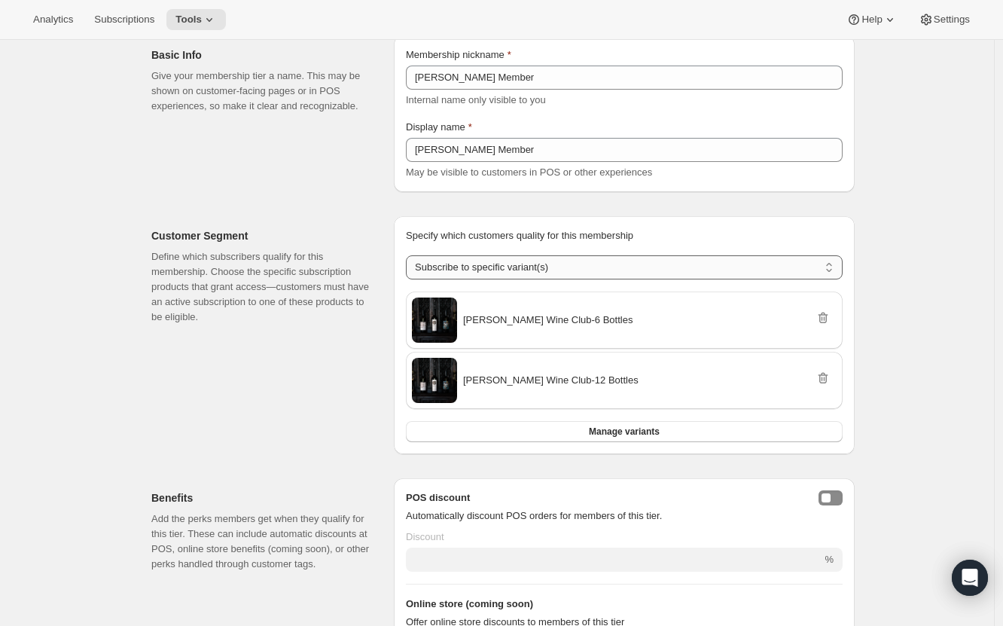
scroll to position [84, 0]
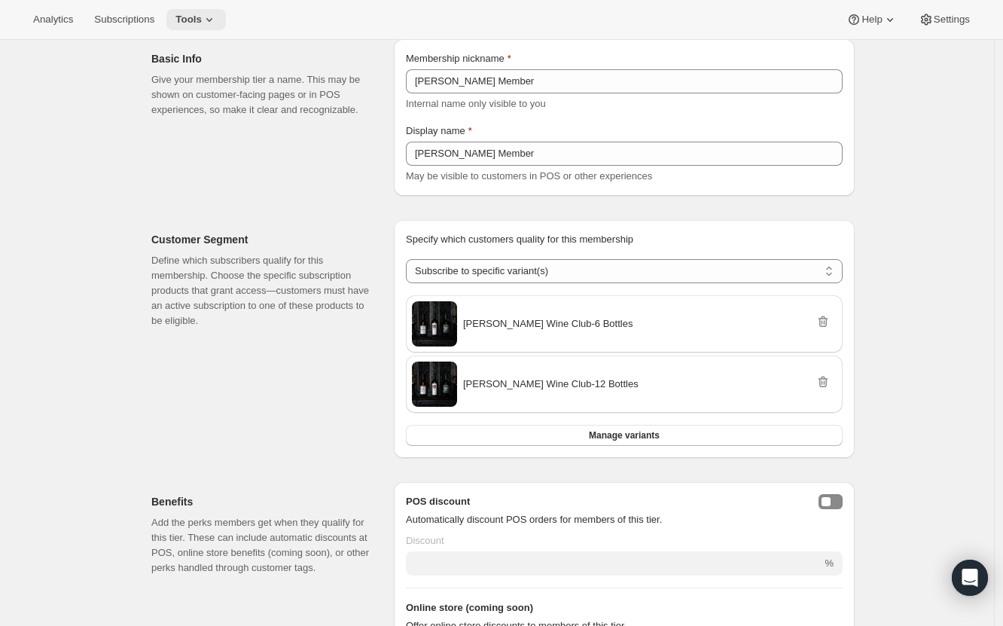
click at [215, 17] on button "Tools" at bounding box center [196, 19] width 60 height 21
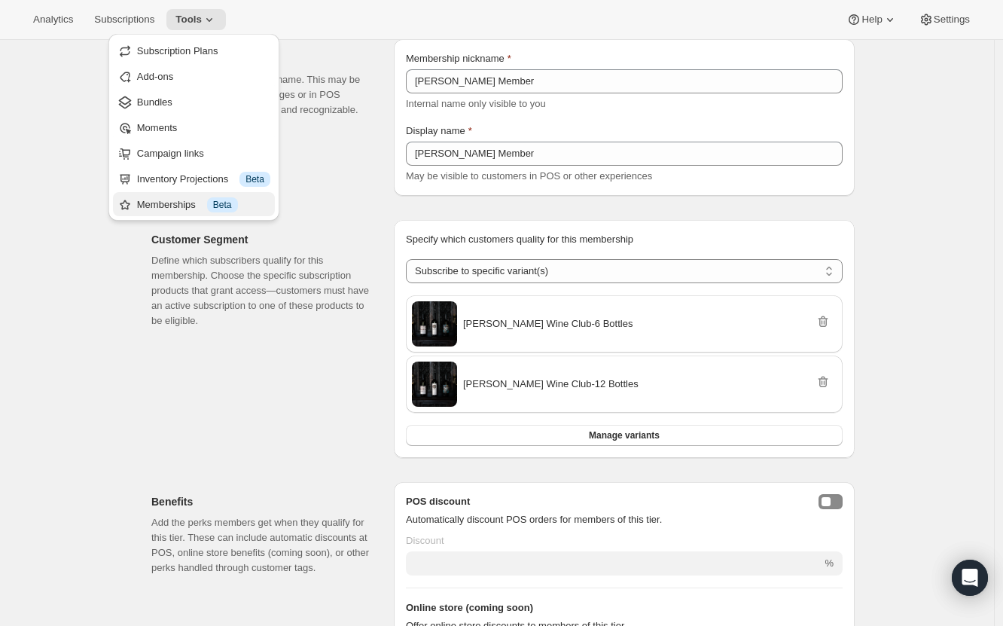
click at [209, 197] on div "Info Beta" at bounding box center [222, 204] width 31 height 15
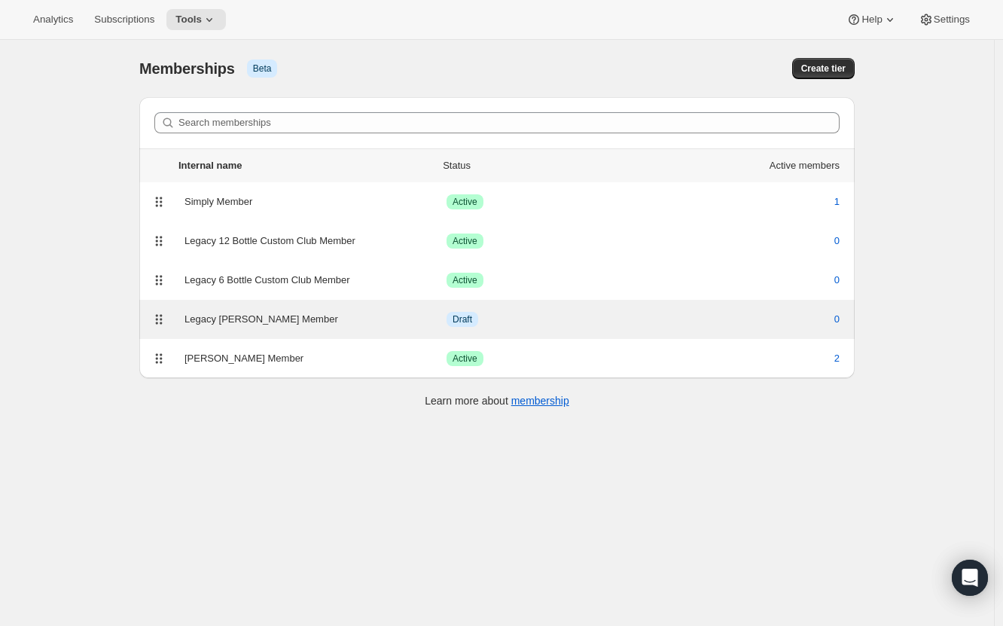
click at [304, 324] on div "Legacy [PERSON_NAME] Member" at bounding box center [316, 319] width 262 height 15
select select "variants"
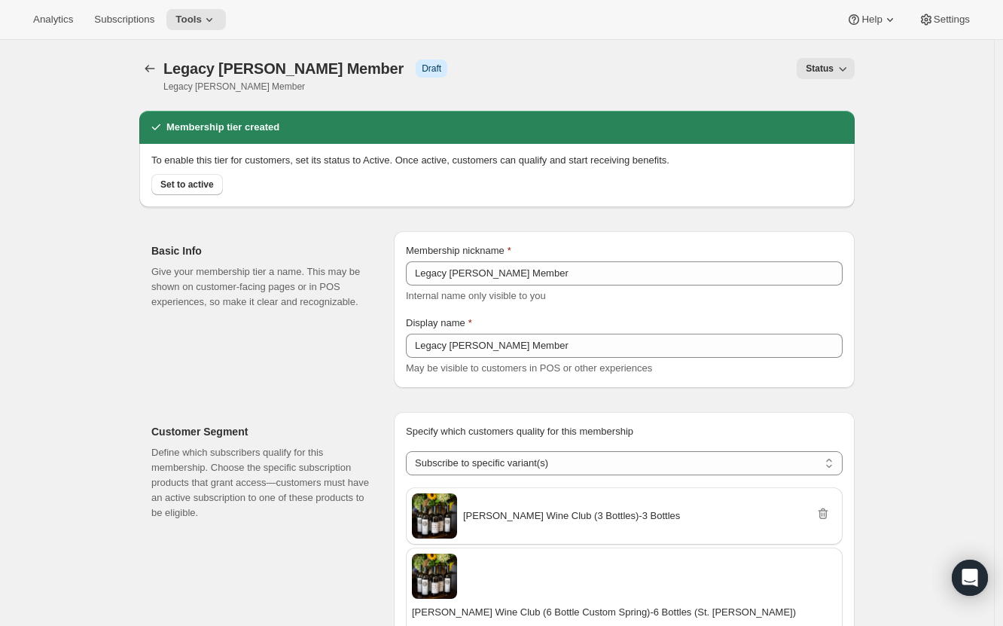
click at [844, 78] on button "Status" at bounding box center [826, 68] width 58 height 21
click at [818, 139] on div "Draft Active" at bounding box center [833, 112] width 59 height 59
click at [829, 121] on span "Active" at bounding box center [826, 125] width 26 height 11
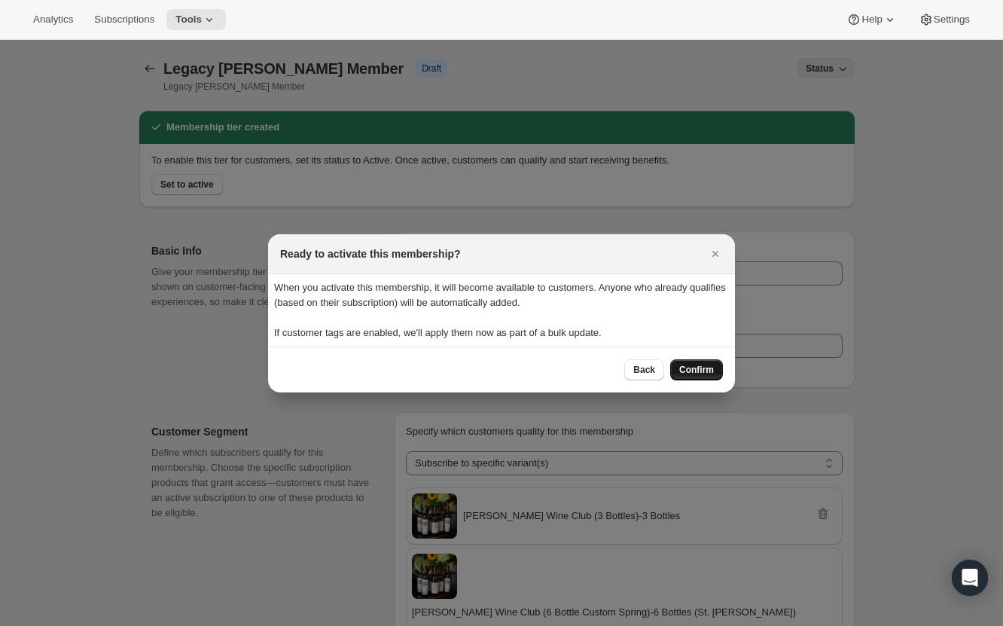
click at [701, 377] on button "Confirm" at bounding box center [696, 369] width 53 height 21
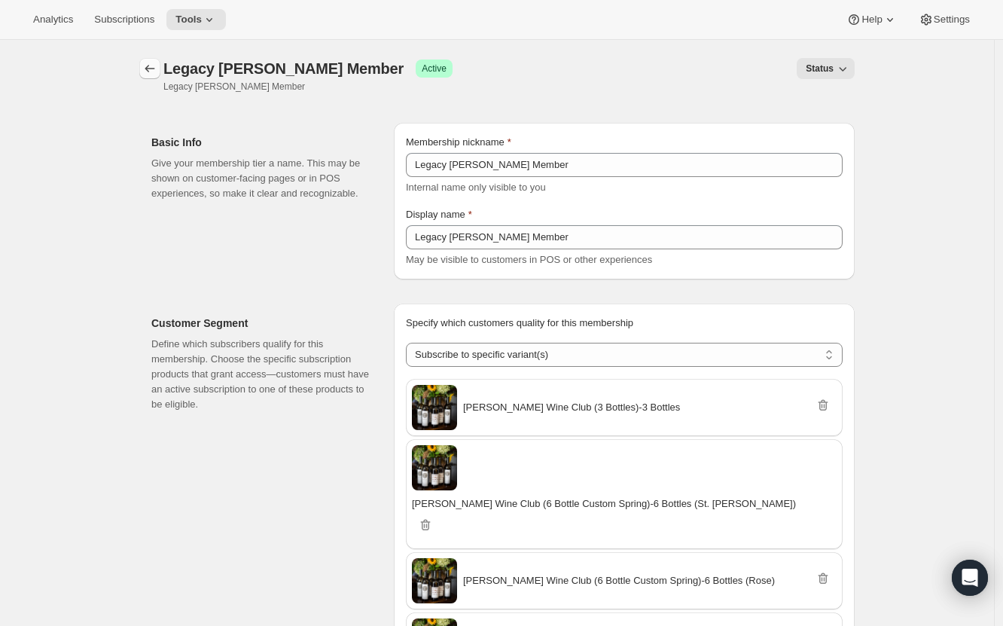
click at [154, 61] on icon "Memberships" at bounding box center [149, 68] width 15 height 15
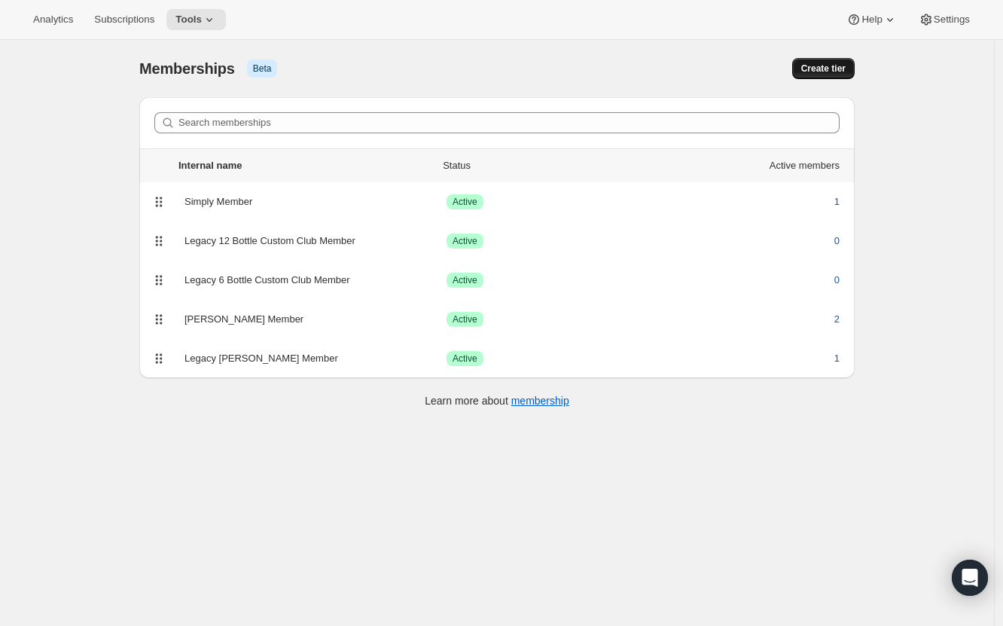
click at [826, 69] on span "Create tier" at bounding box center [823, 69] width 44 height 12
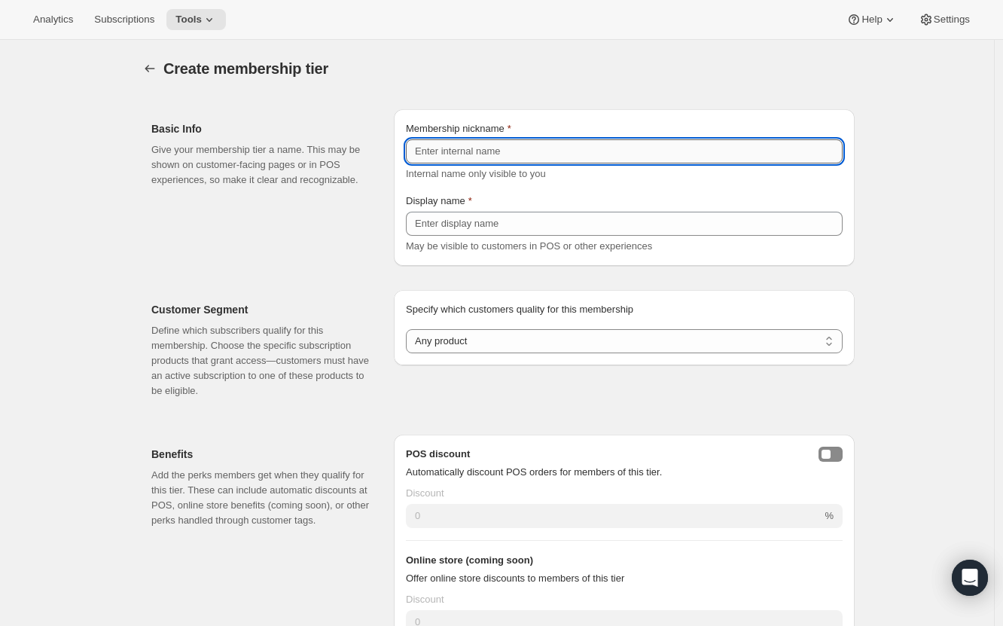
click at [495, 145] on input "Membership nickname" at bounding box center [624, 151] width 437 height 24
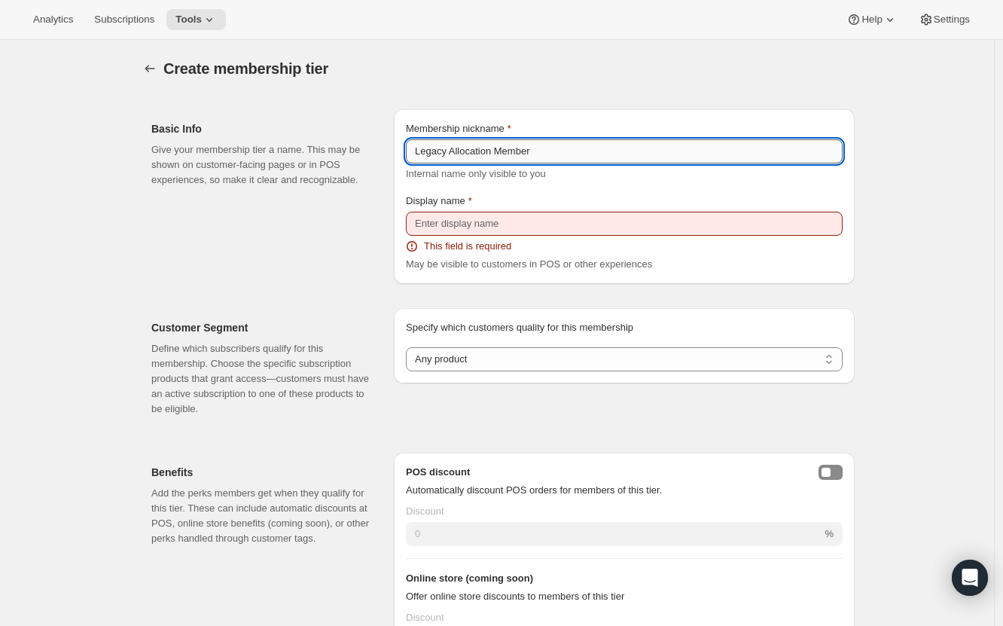
type input "Legacy Allocation Member"
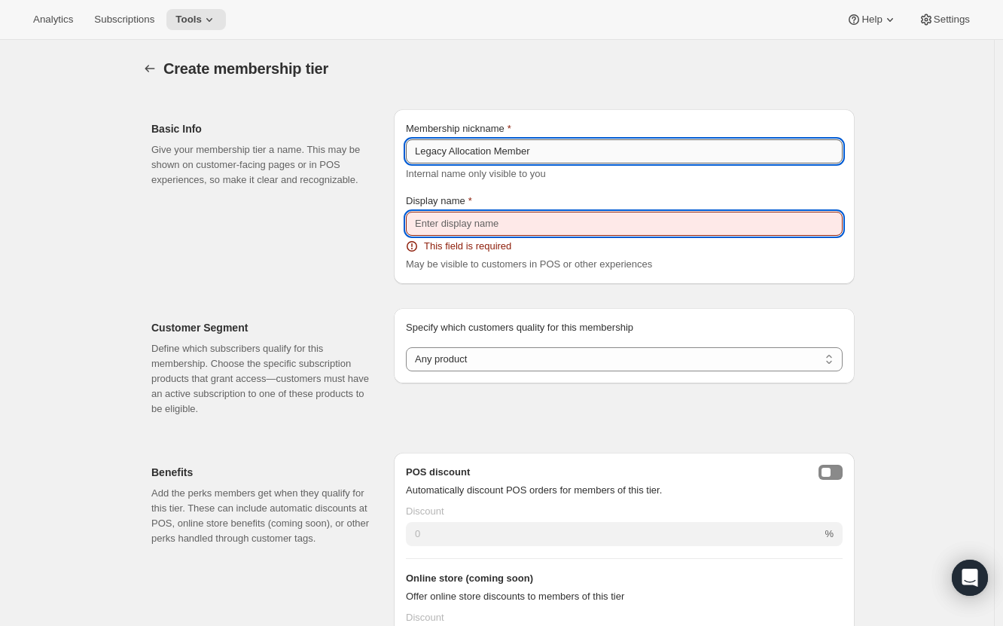
click at [495, 145] on input "Legacy Allocation Member" at bounding box center [624, 151] width 437 height 24
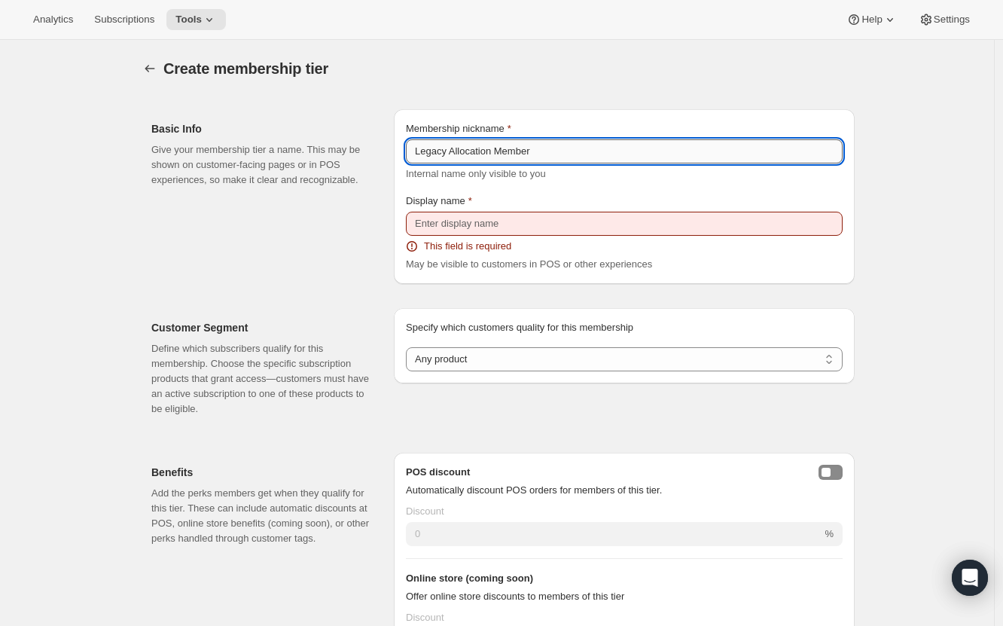
click at [495, 145] on input "Legacy Allocation Member" at bounding box center [624, 151] width 437 height 24
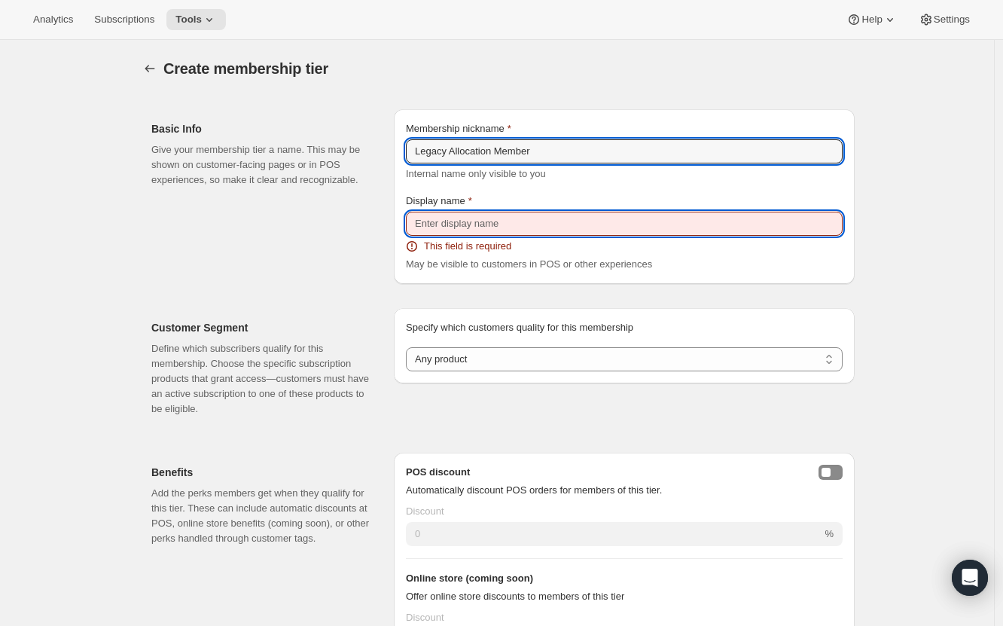
click at [483, 227] on input "Display name" at bounding box center [624, 224] width 437 height 24
paste input "Legacy Allocation Member"
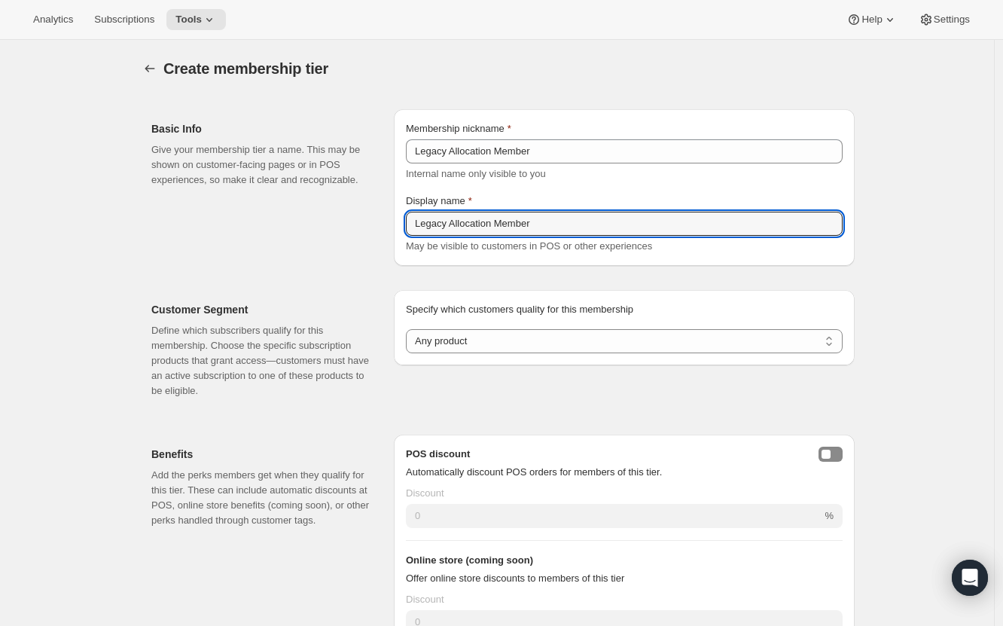
click at [525, 192] on div "Membership nickname Legacy Allocation Member Internal name only visible to you …" at bounding box center [624, 187] width 437 height 133
click at [438, 221] on input "Legacy Allocation Member" at bounding box center [624, 224] width 437 height 24
type input "Allocation Member"
click at [569, 194] on div "Display name" at bounding box center [624, 201] width 437 height 15
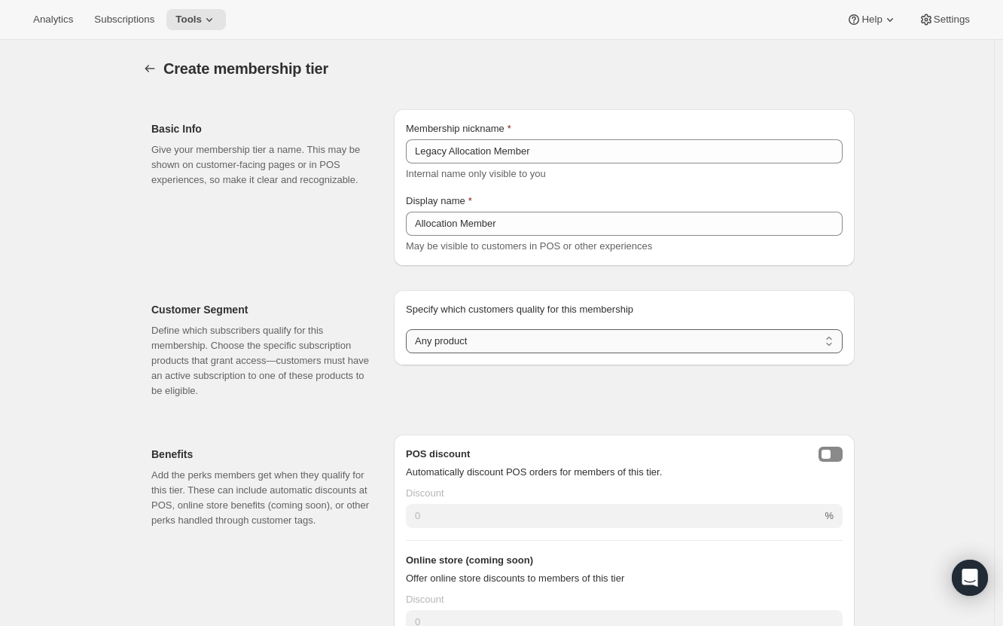
click at [533, 345] on select "Any product Subscribe to specific product(s) Subscribe to specific variant(s)" at bounding box center [624, 341] width 437 height 24
select select "products"
click at [410, 329] on select "Any product Subscribe to specific product(s) Subscribe to specific variant(s)" at bounding box center [624, 341] width 437 height 24
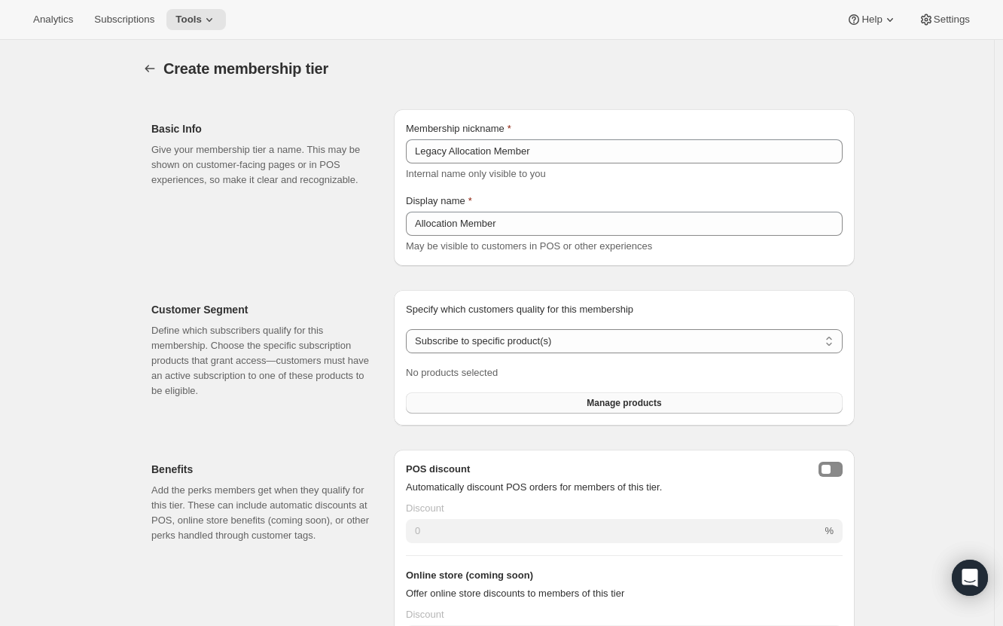
click at [533, 392] on button "Manage products" at bounding box center [624, 402] width 437 height 21
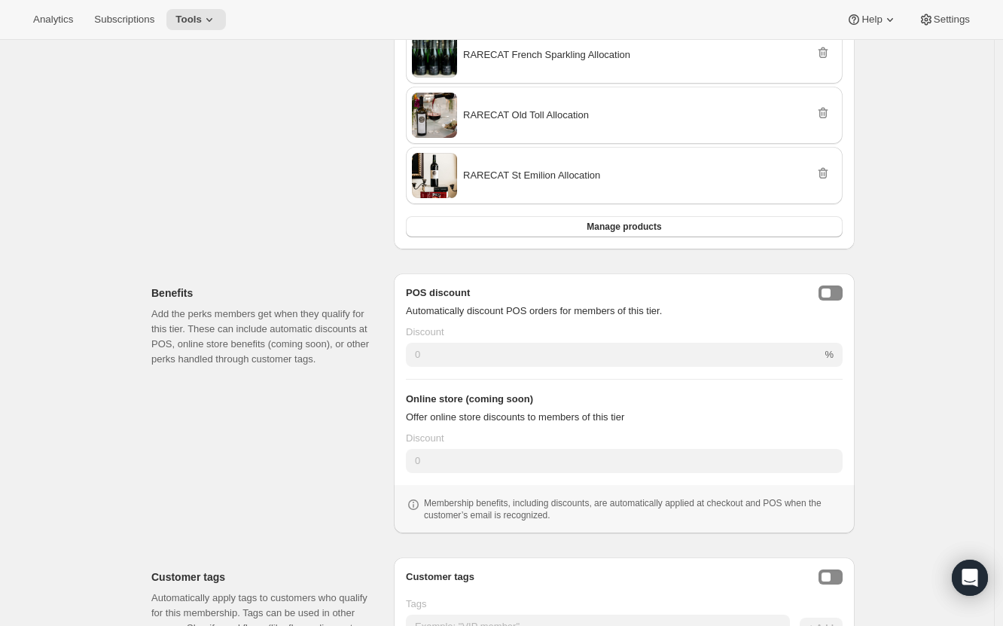
scroll to position [586, 0]
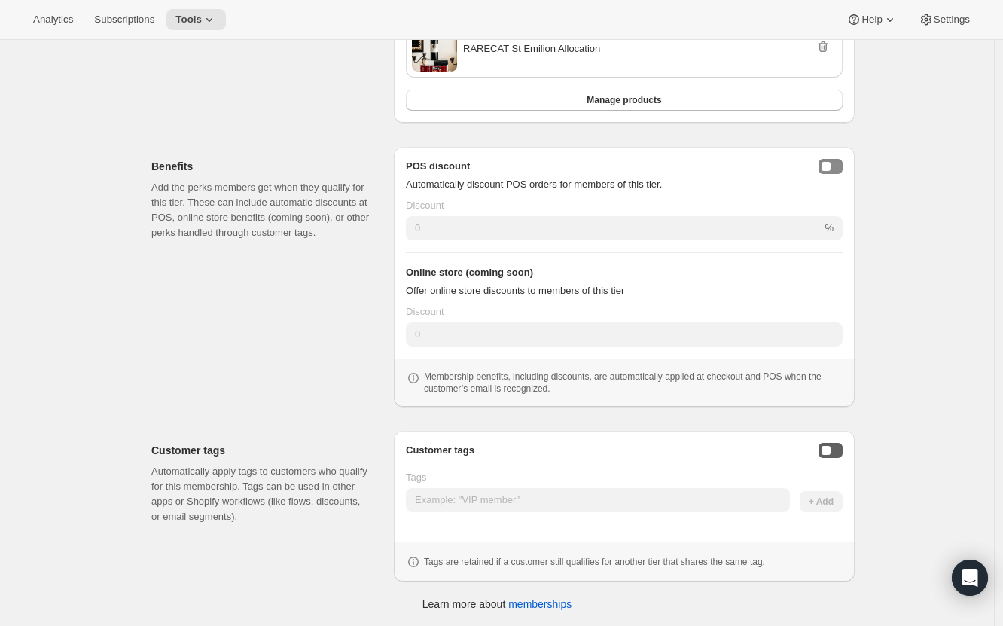
click at [829, 449] on div "Enable customer tags" at bounding box center [826, 450] width 9 height 9
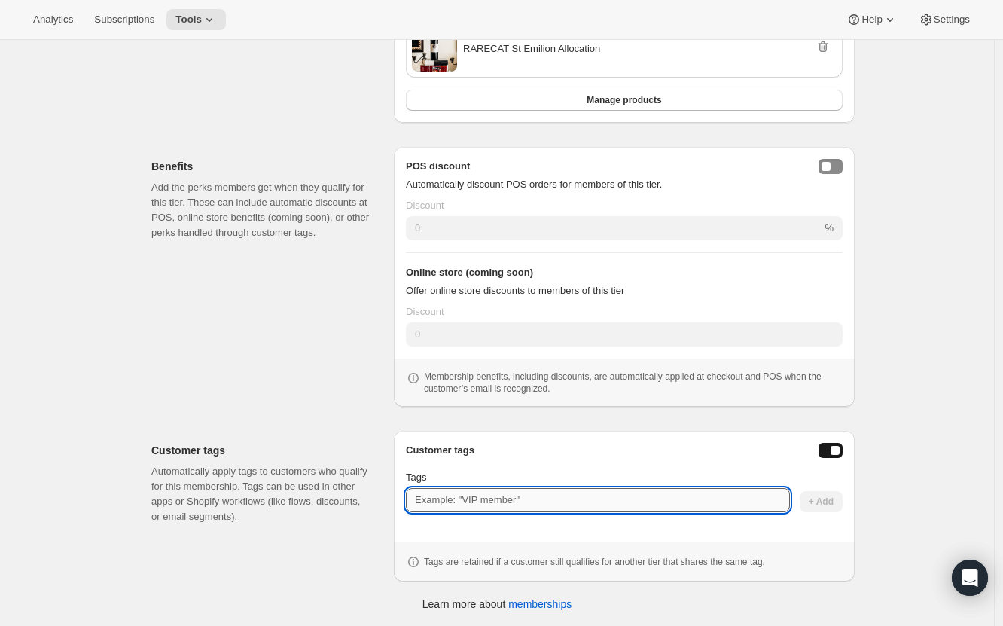
click at [619, 492] on input "Tags" at bounding box center [598, 500] width 384 height 24
type input "Legacy Member"
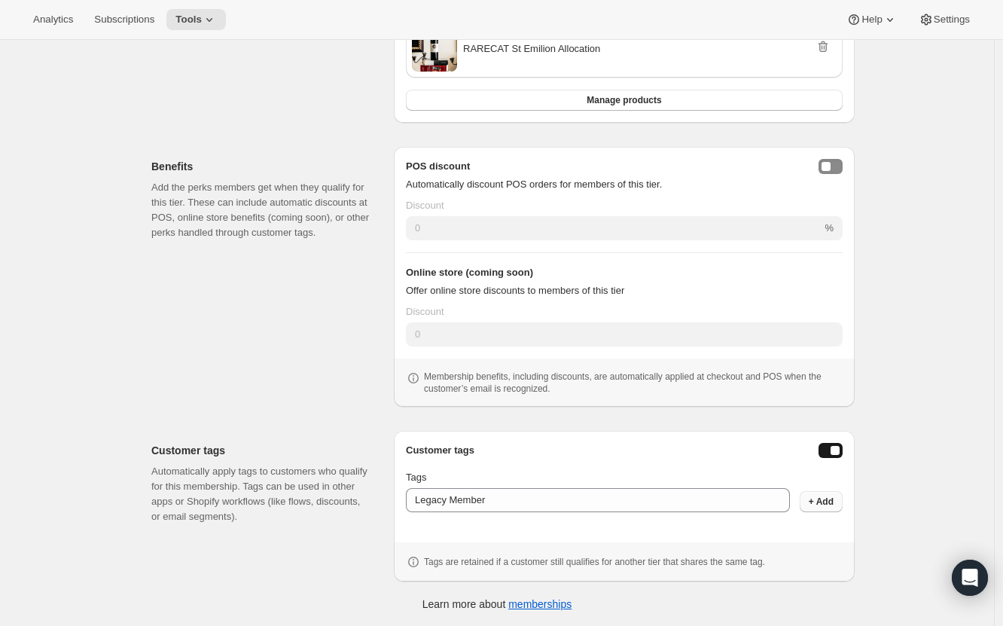
click at [832, 507] on button "+ Add" at bounding box center [821, 501] width 43 height 21
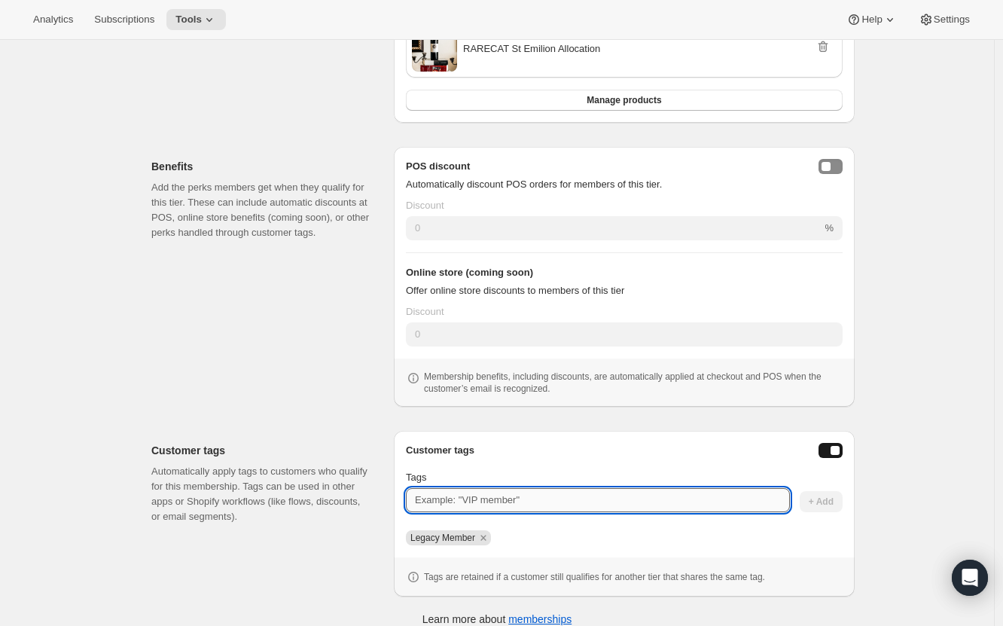
click at [611, 504] on input "Tags" at bounding box center [598, 500] width 384 height 24
type input "Allocation"
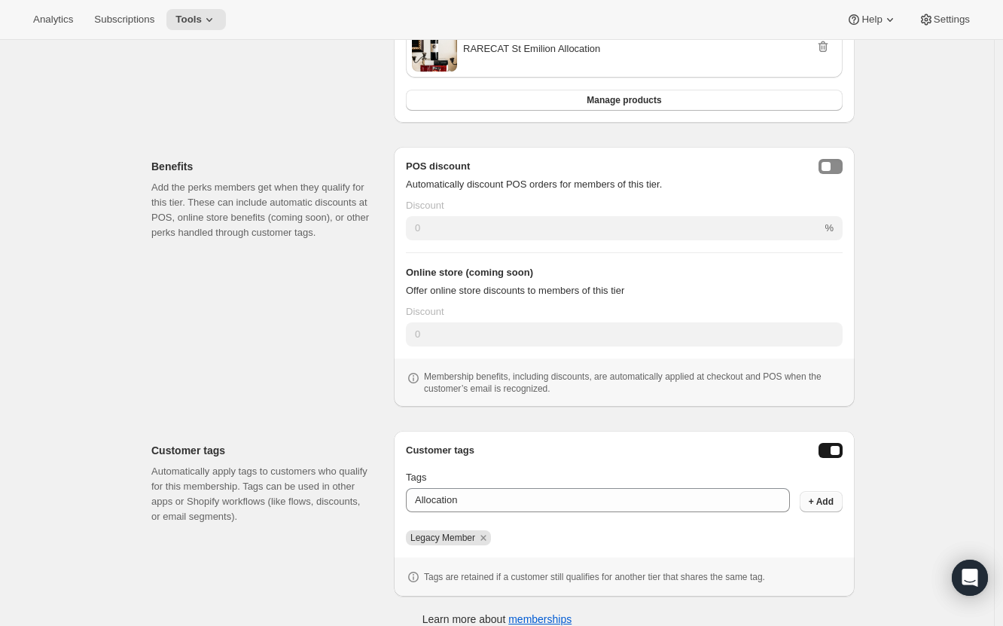
click at [826, 502] on span "+ Add" at bounding box center [821, 502] width 25 height 12
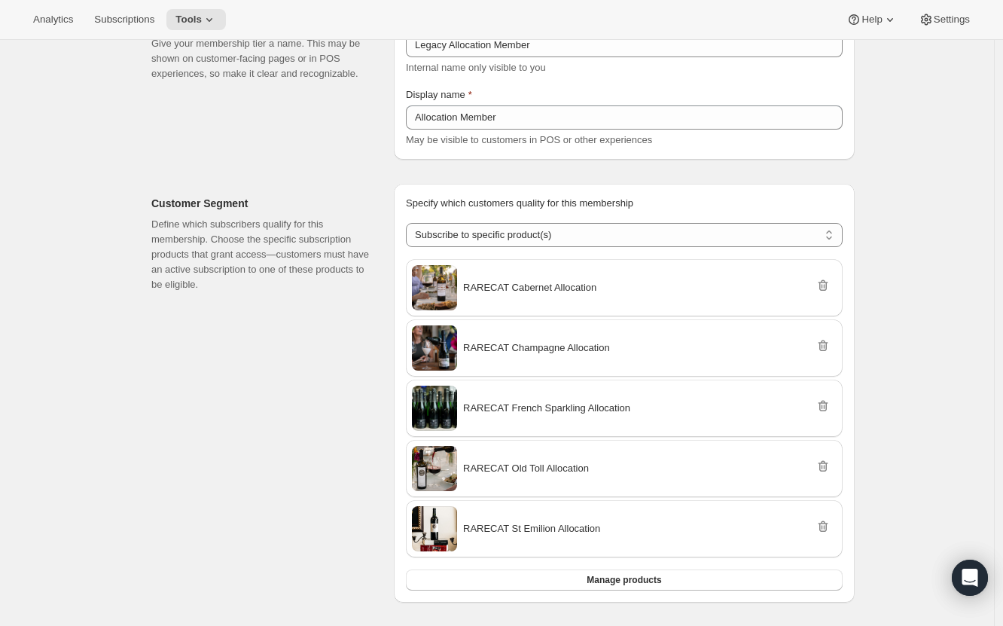
scroll to position [1, 0]
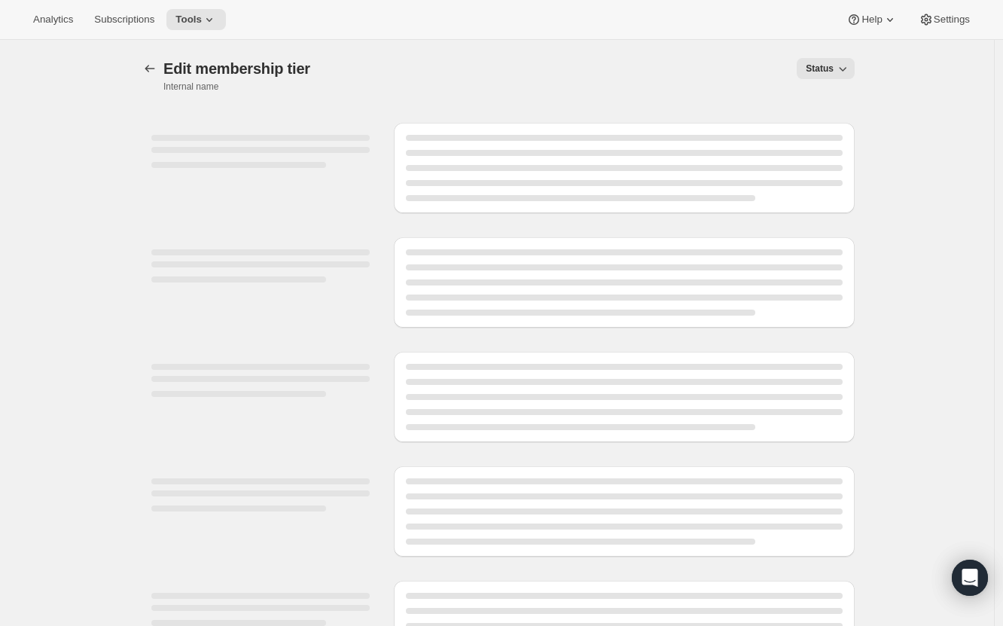
select select "products"
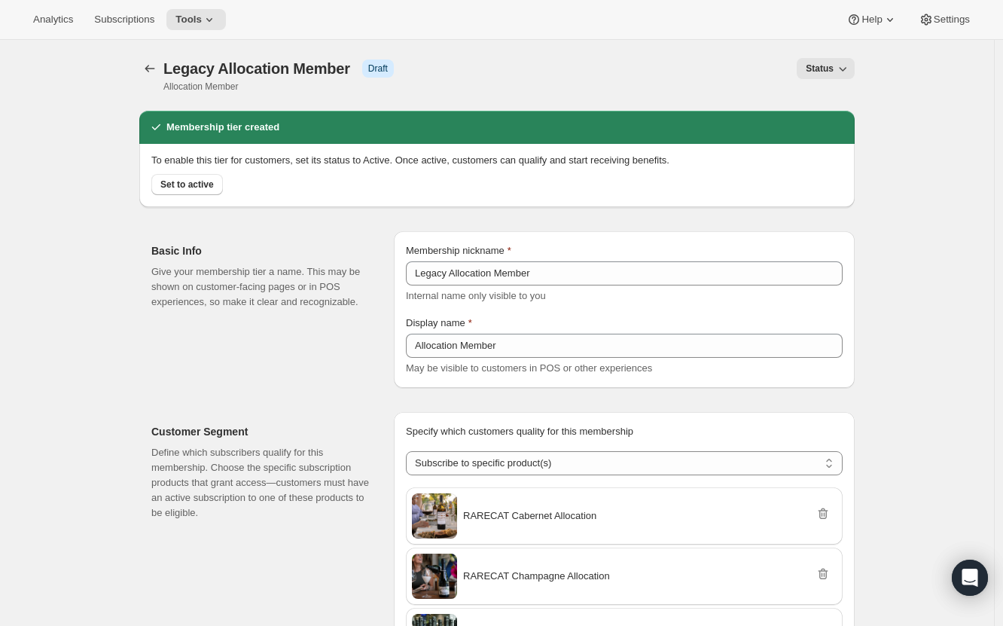
click at [182, 190] on span "Set to active" at bounding box center [186, 185] width 53 height 12
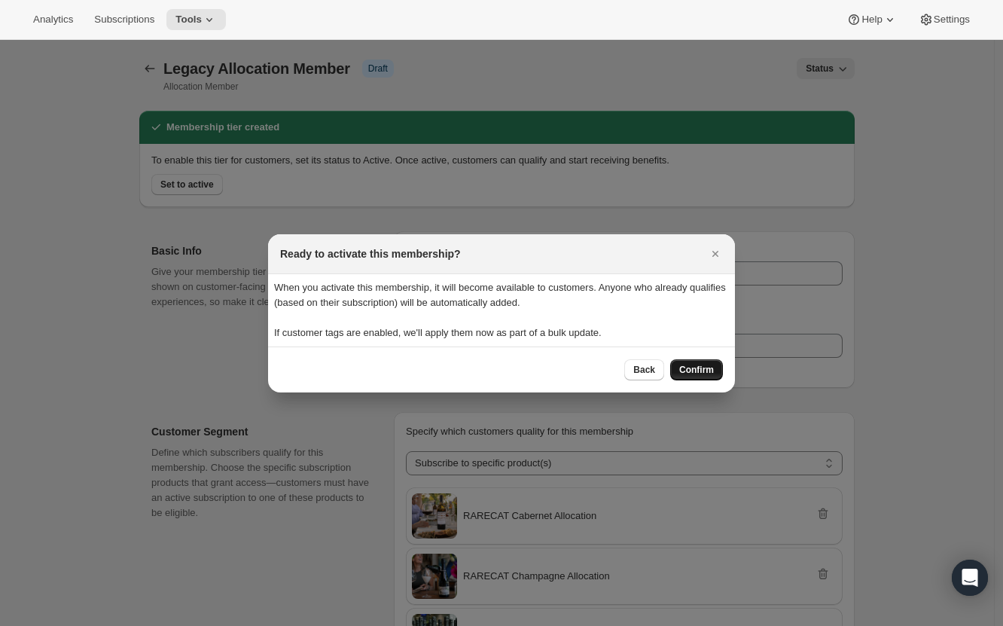
click at [714, 368] on button "Confirm" at bounding box center [696, 369] width 53 height 21
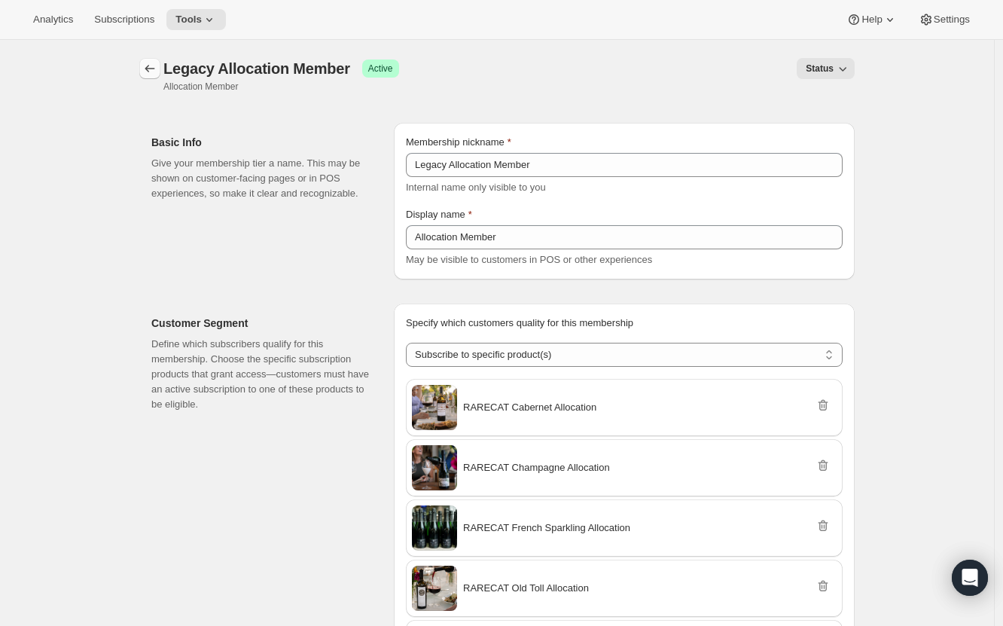
click at [151, 71] on icon "Memberships" at bounding box center [149, 68] width 15 height 15
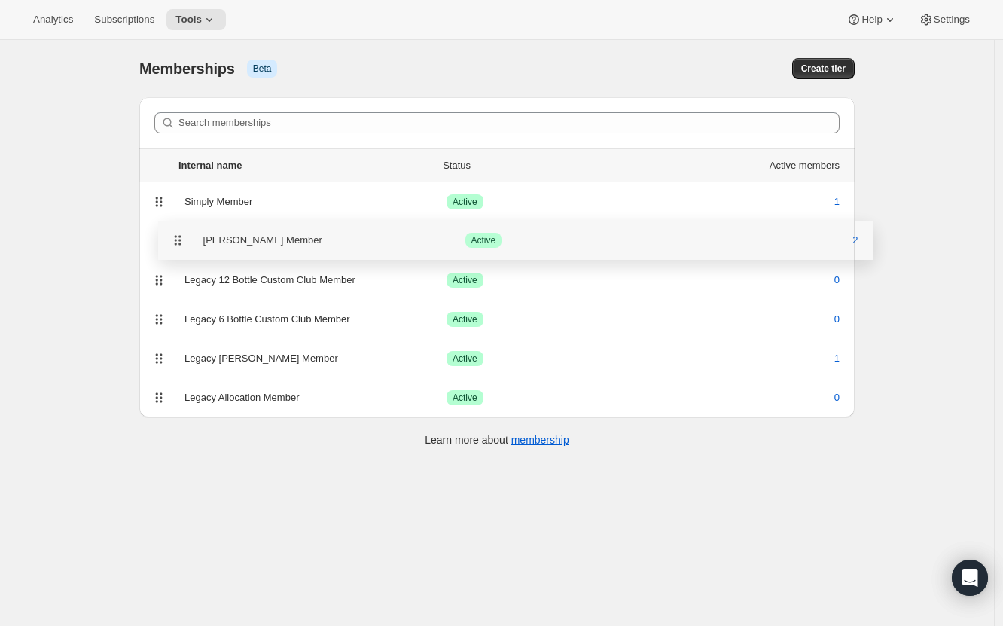
drag, startPoint x: 160, startPoint y: 321, endPoint x: 173, endPoint y: 236, distance: 86.1
click at [173, 236] on ul "Internal name Status Active members Simply Member Success Active 1 Legacy 12 Bo…" at bounding box center [497, 263] width 716 height 230
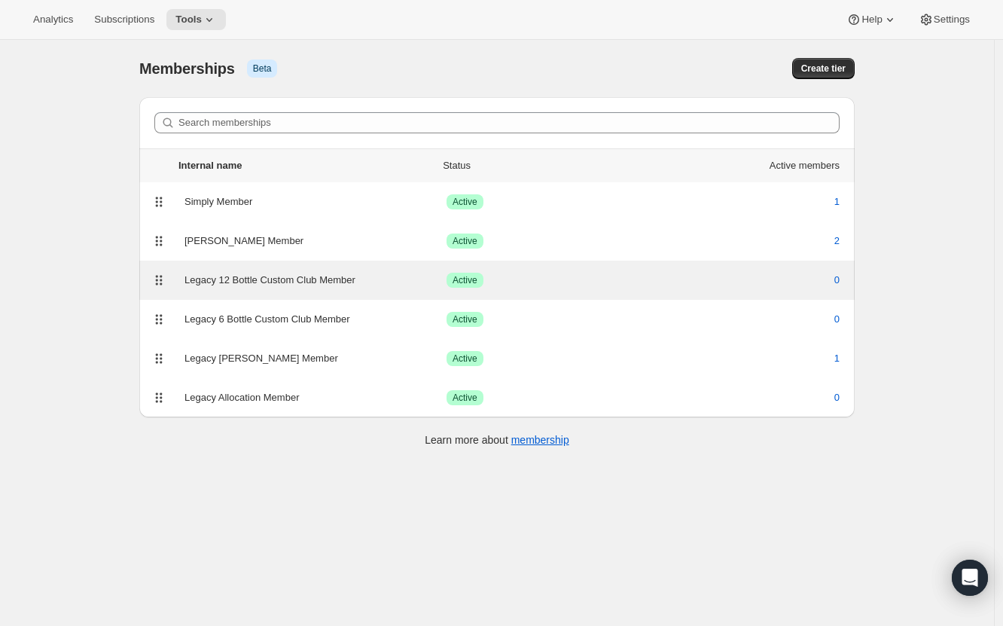
click at [298, 285] on div "Legacy 12 Bottle Custom Club Member" at bounding box center [316, 280] width 262 height 15
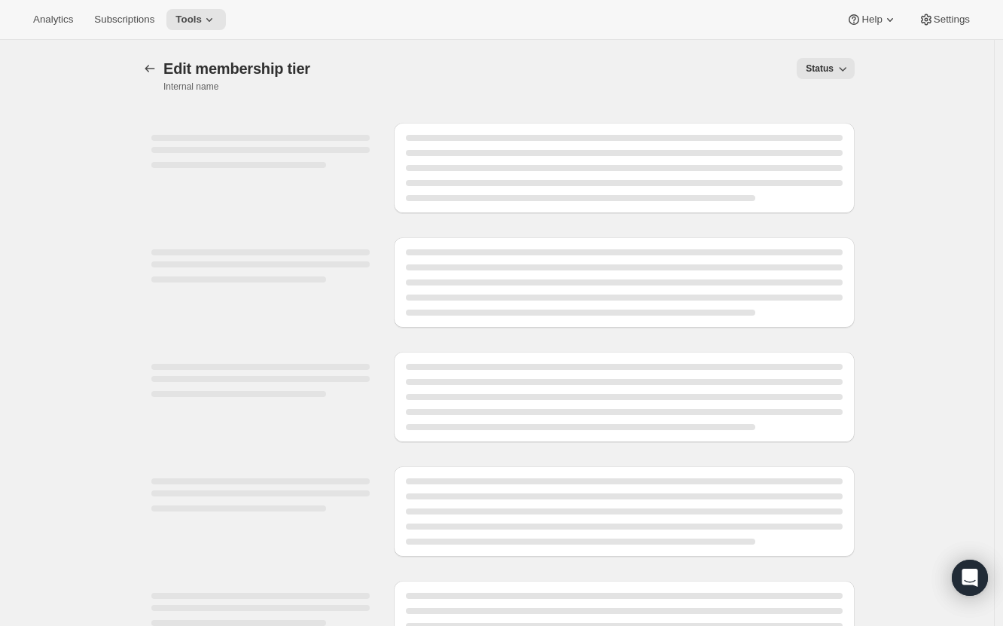
select select "products"
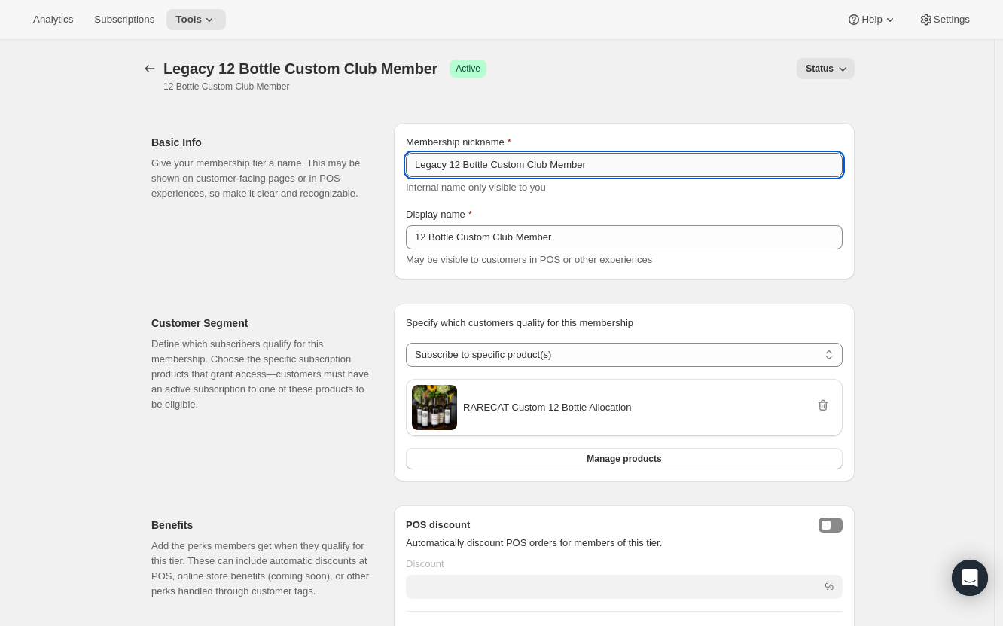
click at [532, 166] on input "Legacy 12 Bottle Custom Club Member" at bounding box center [624, 165] width 437 height 24
type input "Legacy 12 Bottle Custom Member"
type input "Legacy 12 Bottle Custom Club Member"
click at [555, 39] on div "Analytics Subscriptions Tools Help Settings" at bounding box center [501, 20] width 1003 height 40
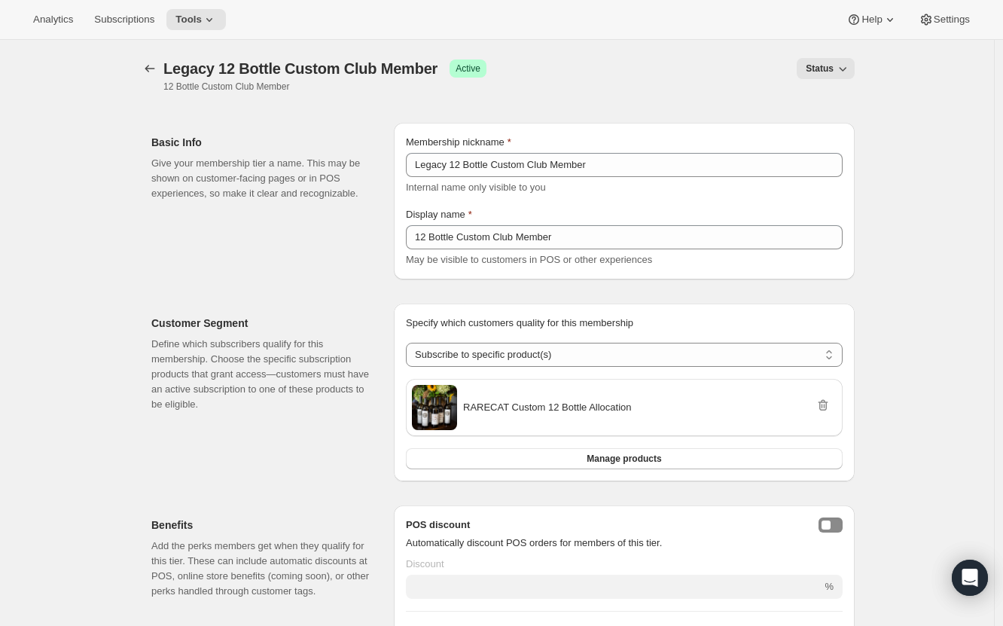
click at [163, 79] on div at bounding box center [151, 75] width 24 height 35
click at [157, 75] on icon "Memberships" at bounding box center [149, 68] width 15 height 15
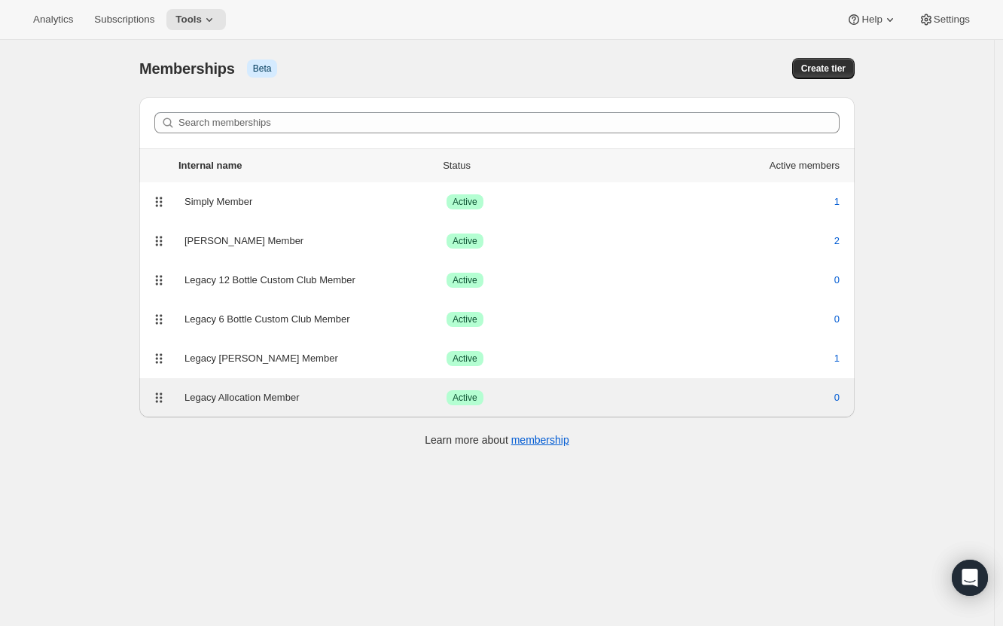
click at [258, 398] on div "Legacy Allocation Member" at bounding box center [316, 397] width 262 height 15
select select "products"
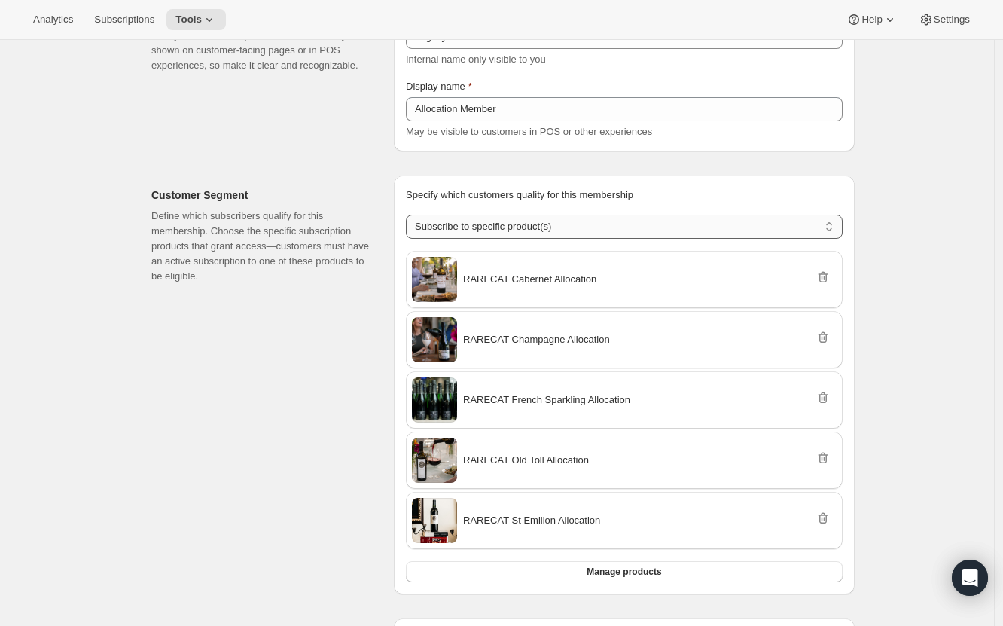
scroll to position [167, 0]
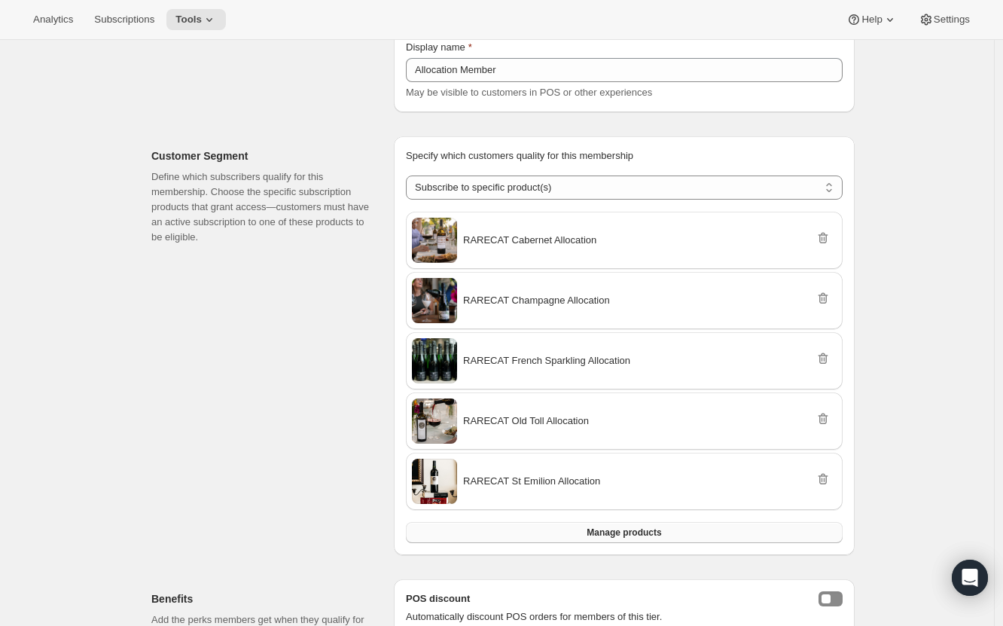
click at [669, 527] on button "Manage products" at bounding box center [624, 532] width 437 height 21
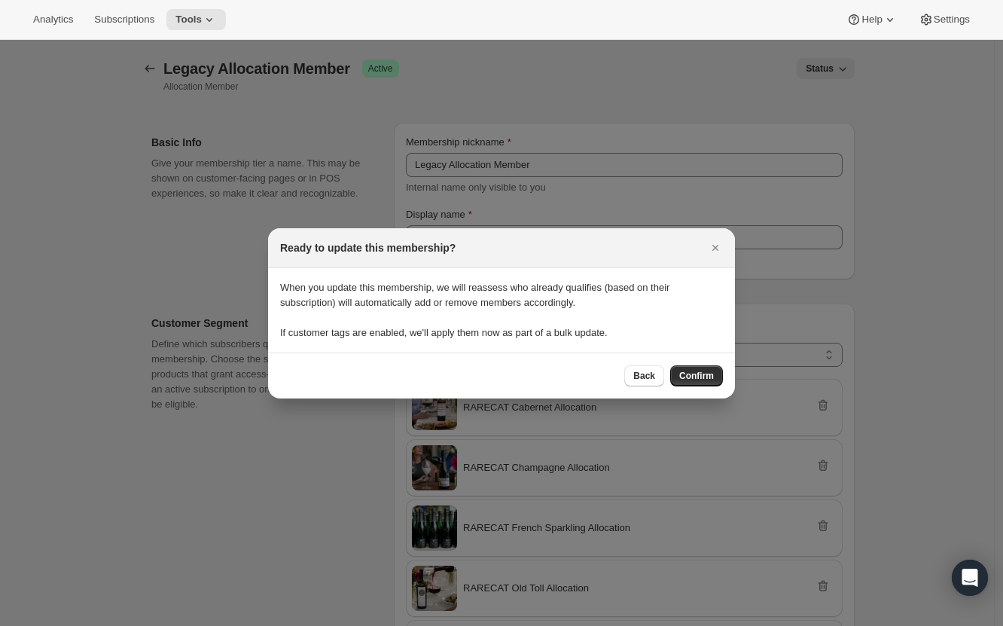
scroll to position [0, 0]
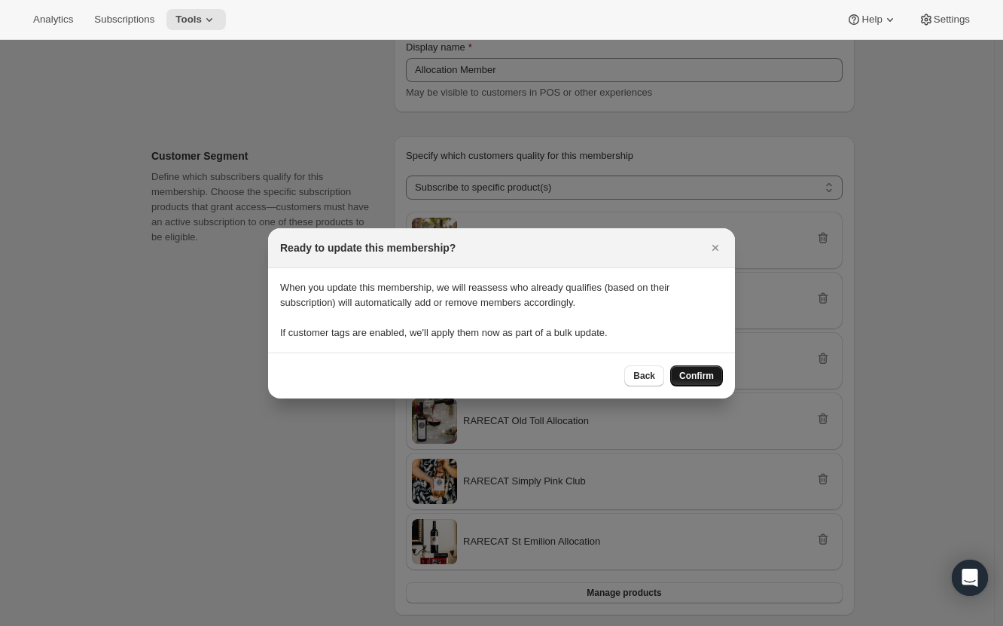
click at [695, 379] on span "Confirm" at bounding box center [696, 376] width 35 height 12
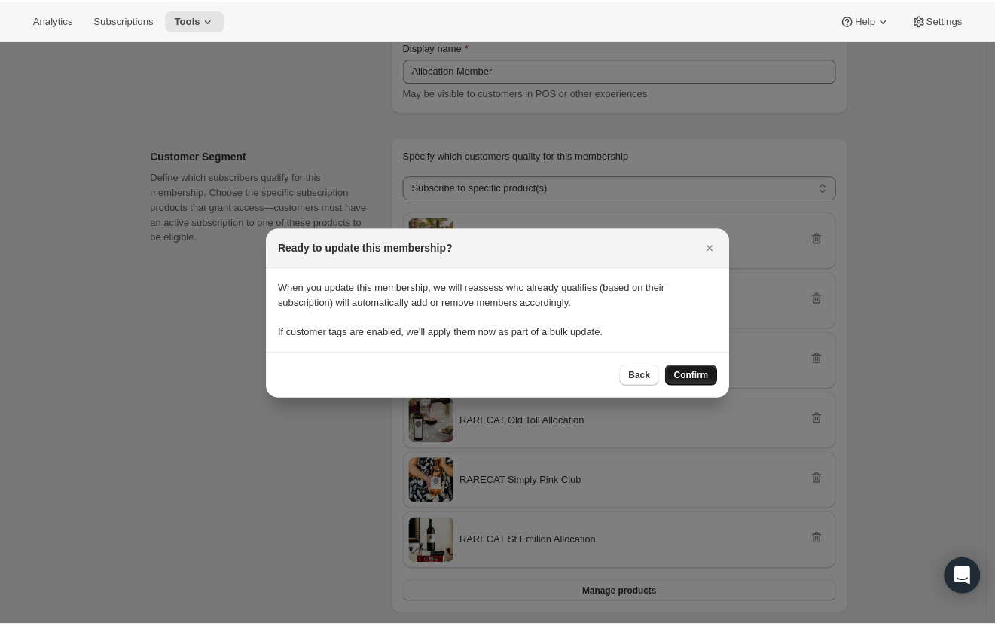
scroll to position [167, 0]
